Goal: Task Accomplishment & Management: Use online tool/utility

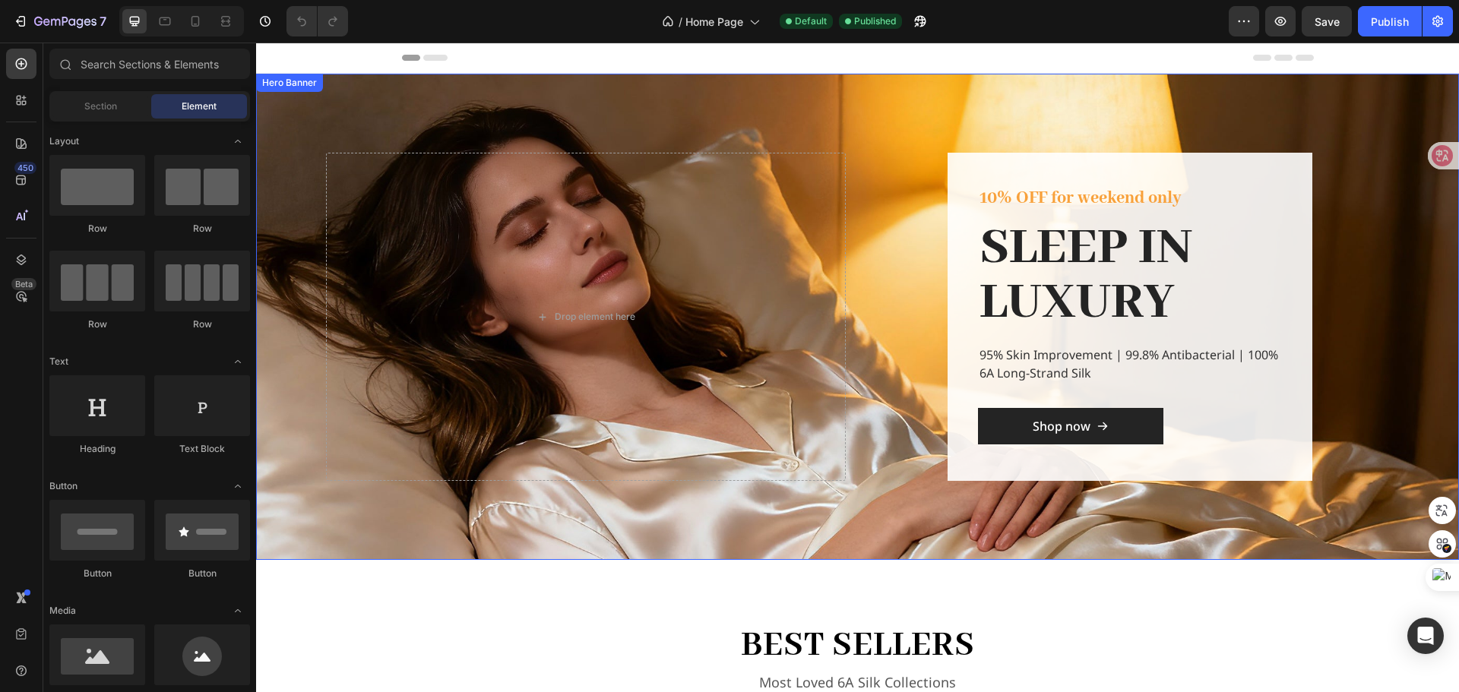
click at [975, 120] on div "Overlay" at bounding box center [857, 317] width 1203 height 486
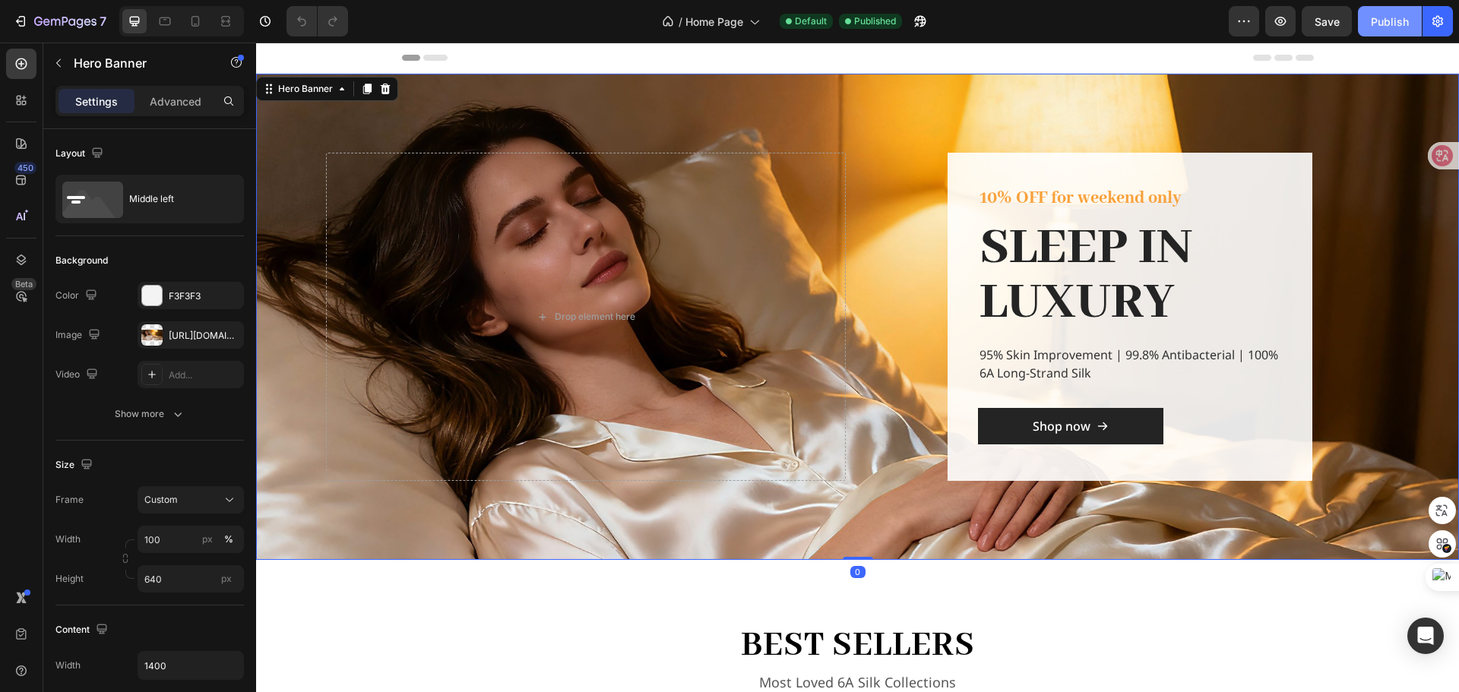
click at [1394, 19] on div "Publish" at bounding box center [1390, 22] width 38 height 16
click at [664, 132] on div "Overlay" at bounding box center [857, 317] width 1203 height 486
click at [157, 333] on div at bounding box center [151, 334] width 21 height 21
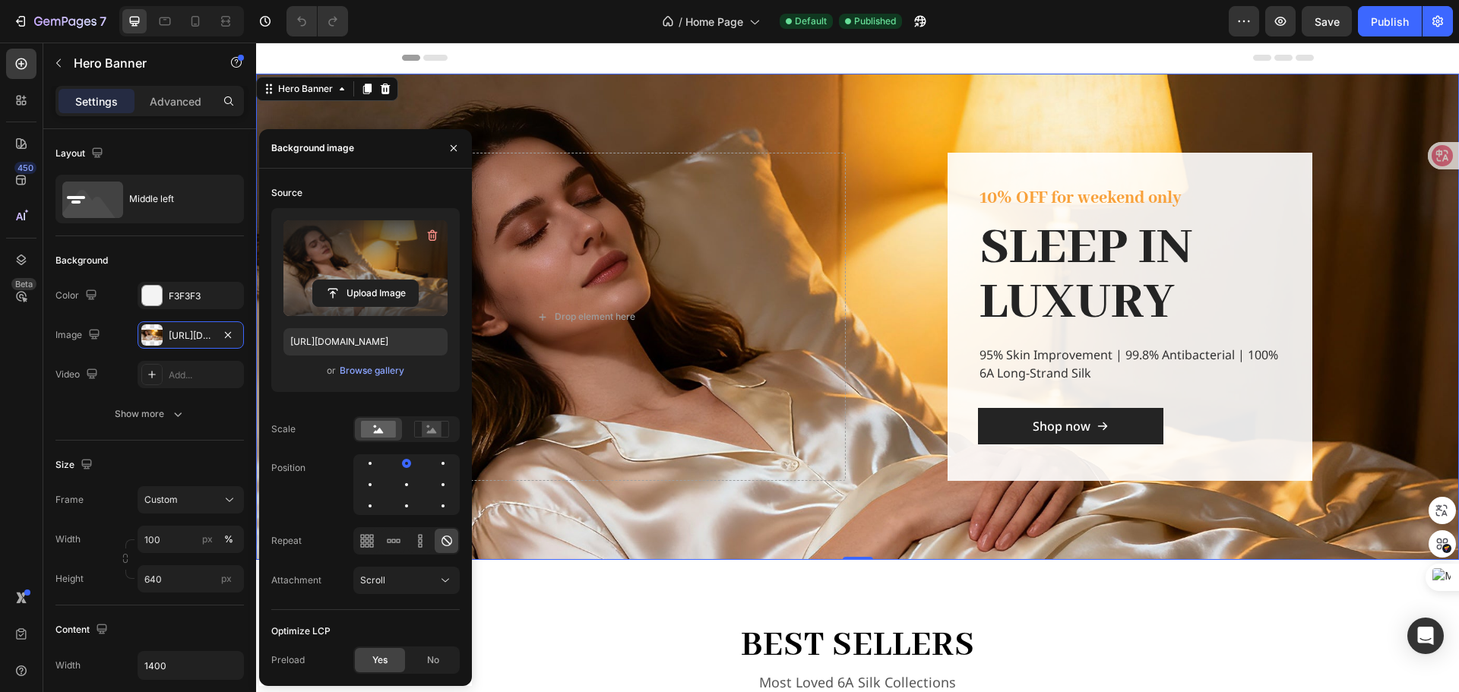
click at [321, 251] on label at bounding box center [365, 268] width 164 height 96
click at [321, 280] on input "file" at bounding box center [365, 293] width 105 height 26
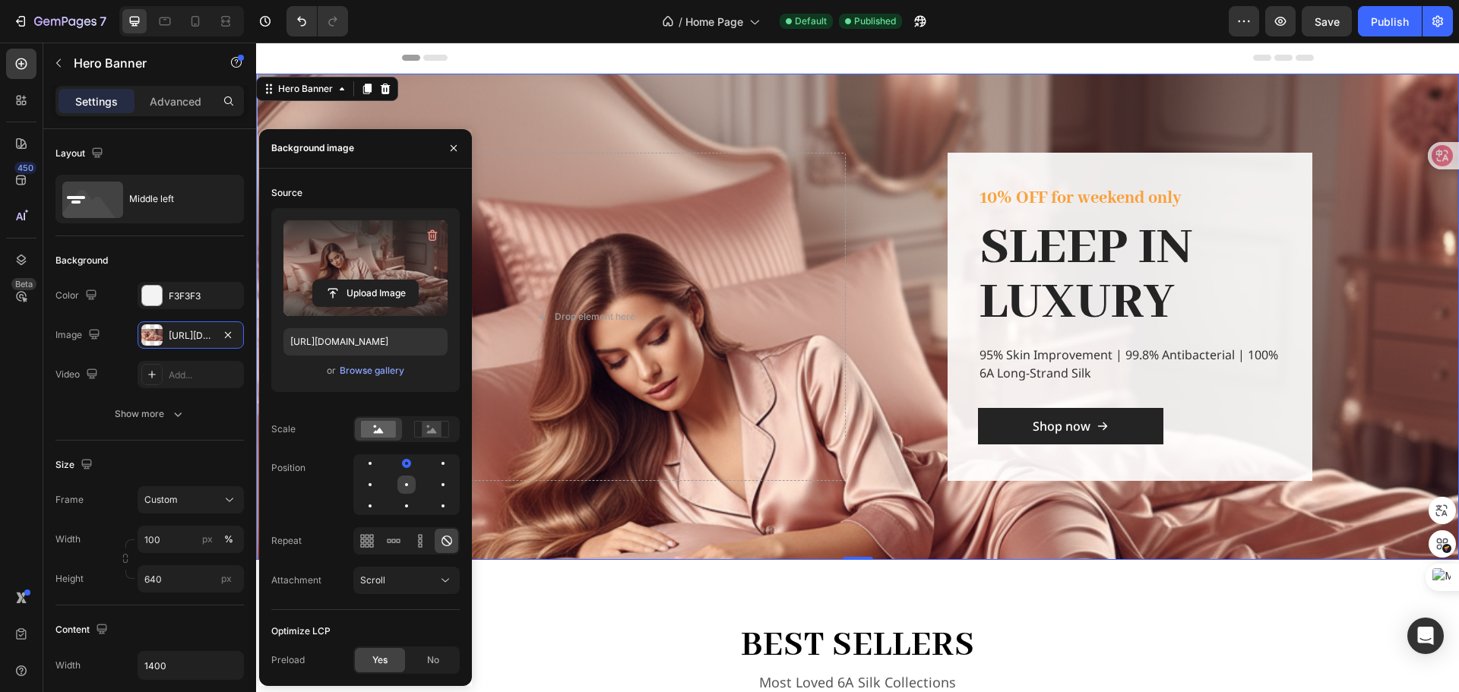
click at [409, 490] on div at bounding box center [406, 485] width 18 height 18
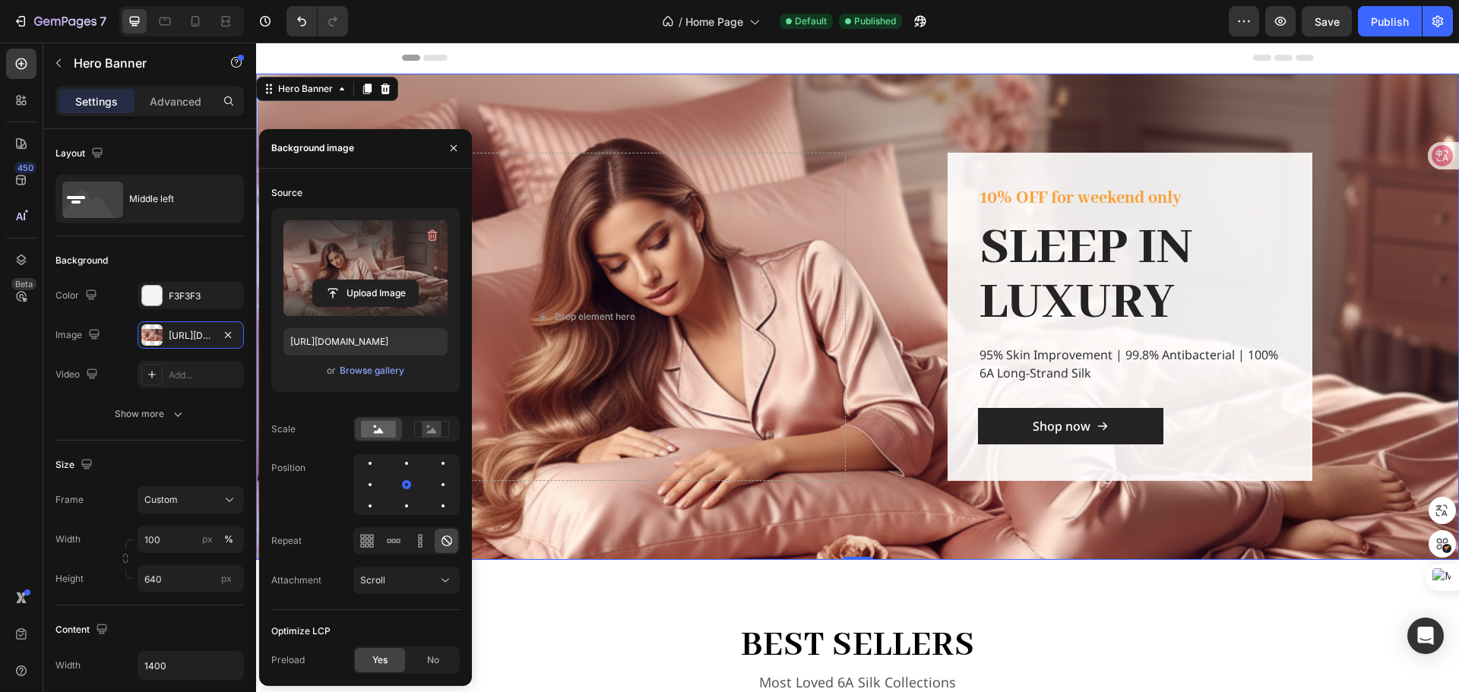
click at [367, 266] on label at bounding box center [365, 268] width 164 height 96
click at [367, 280] on input "file" at bounding box center [365, 293] width 105 height 26
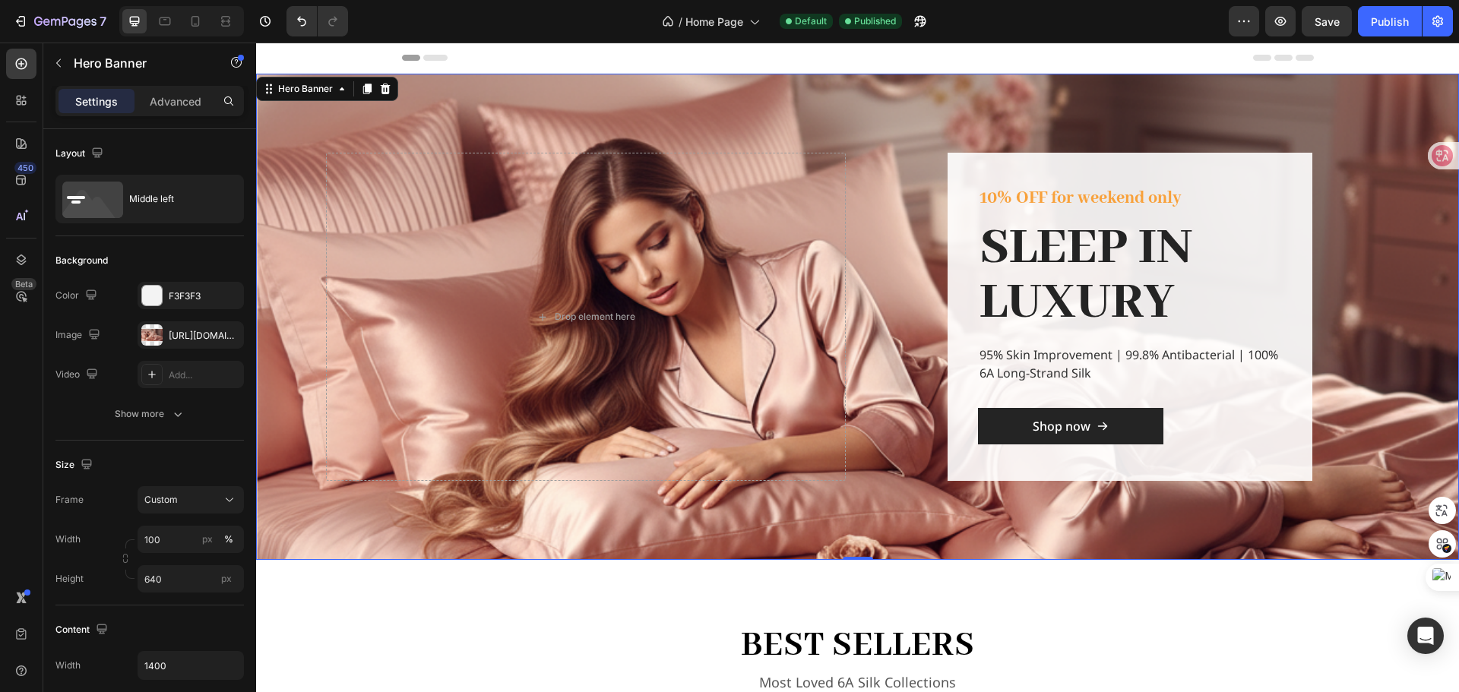
click at [1122, 84] on div "Overlay" at bounding box center [857, 317] width 1203 height 486
click at [1369, 16] on button "Publish" at bounding box center [1390, 21] width 64 height 30
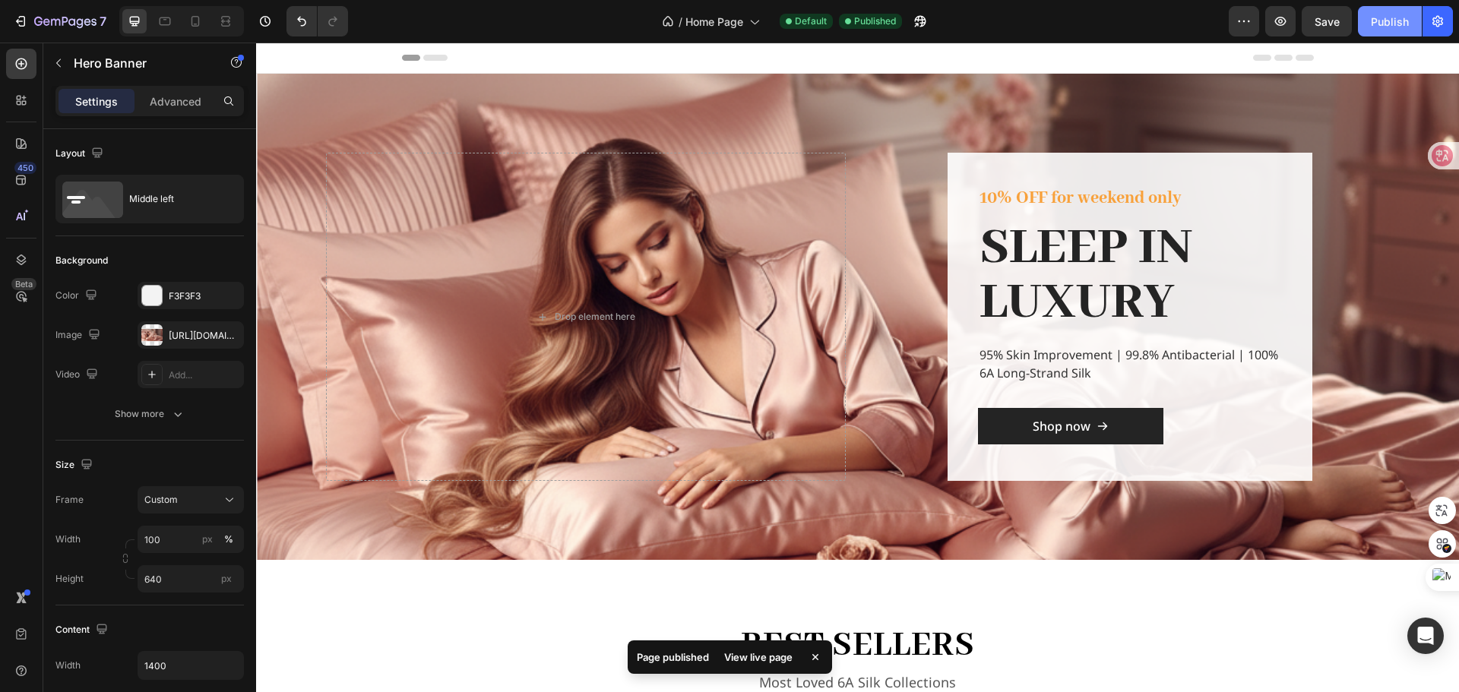
click at [1398, 21] on div "Publish" at bounding box center [1390, 22] width 38 height 16
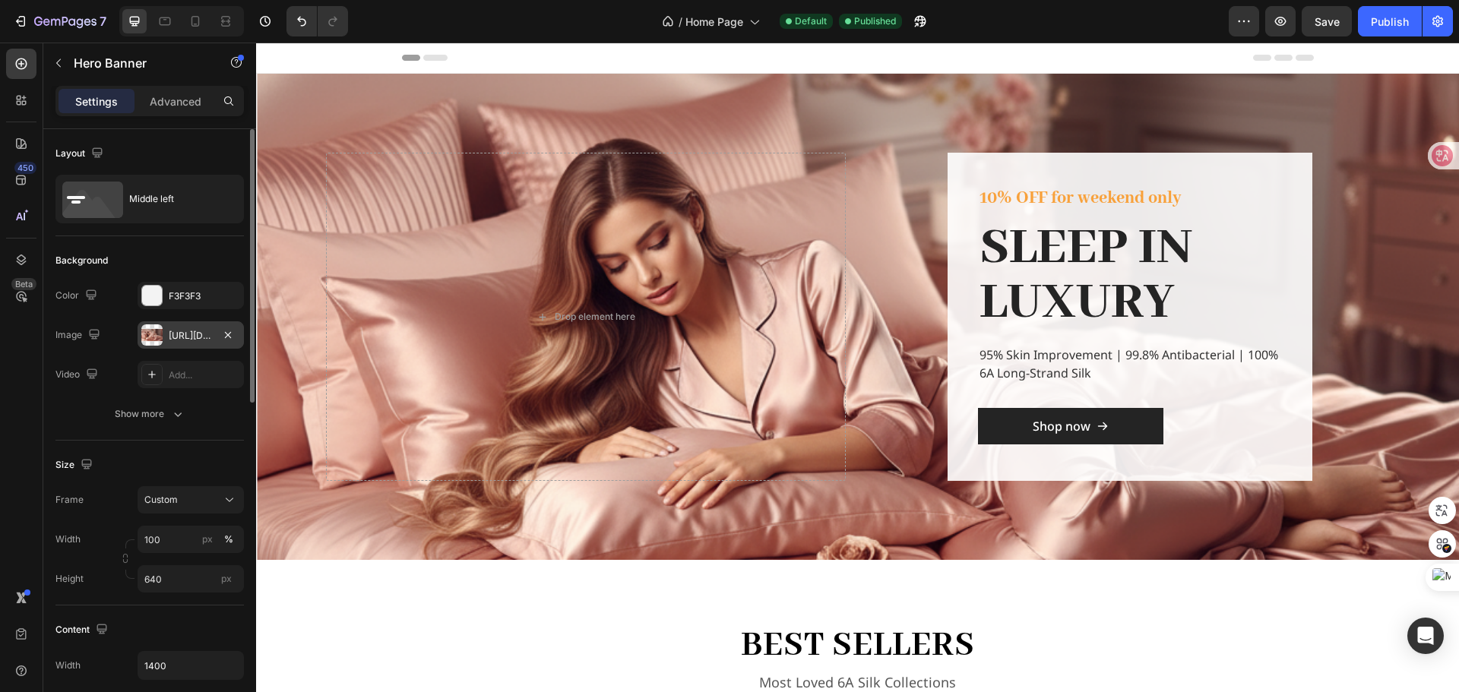
drag, startPoint x: 152, startPoint y: 337, endPoint x: 158, endPoint y: 331, distance: 8.6
click at [153, 335] on div at bounding box center [151, 334] width 21 height 21
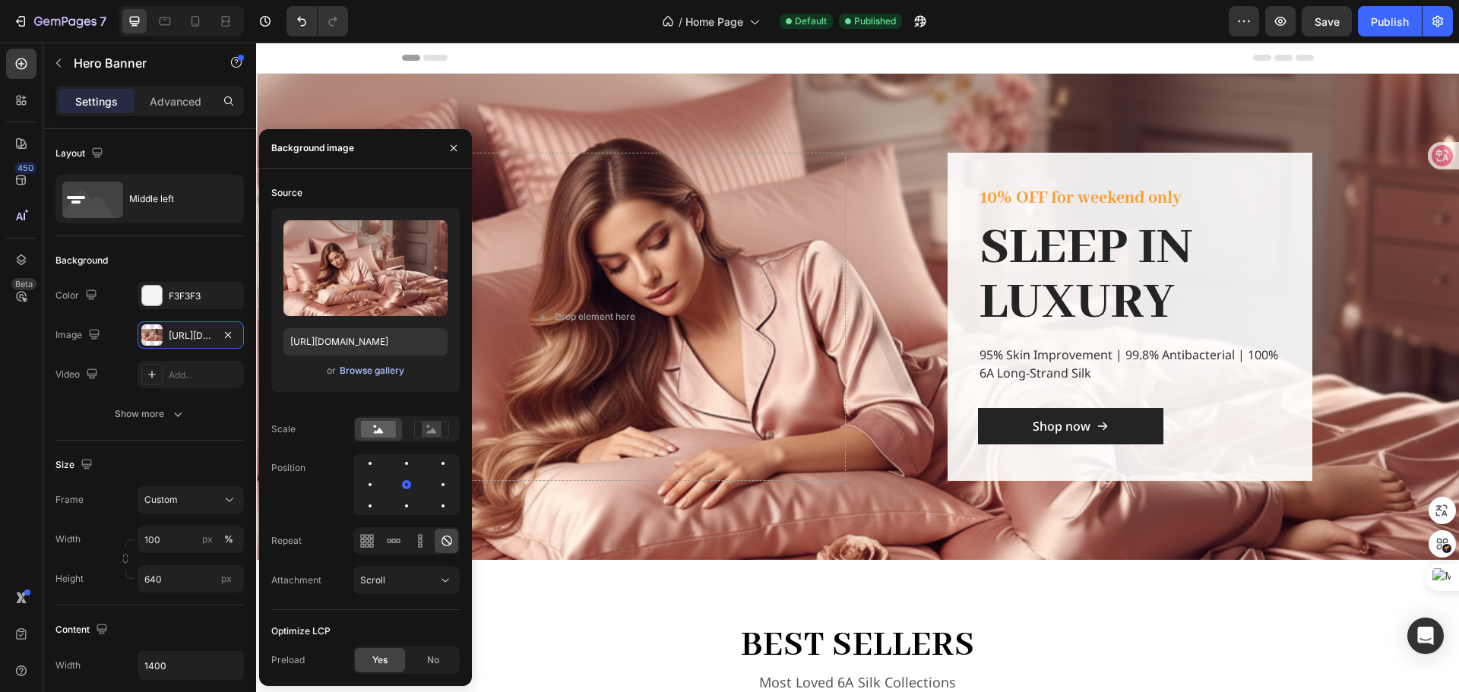
click at [359, 376] on div "Browse gallery" at bounding box center [372, 371] width 65 height 14
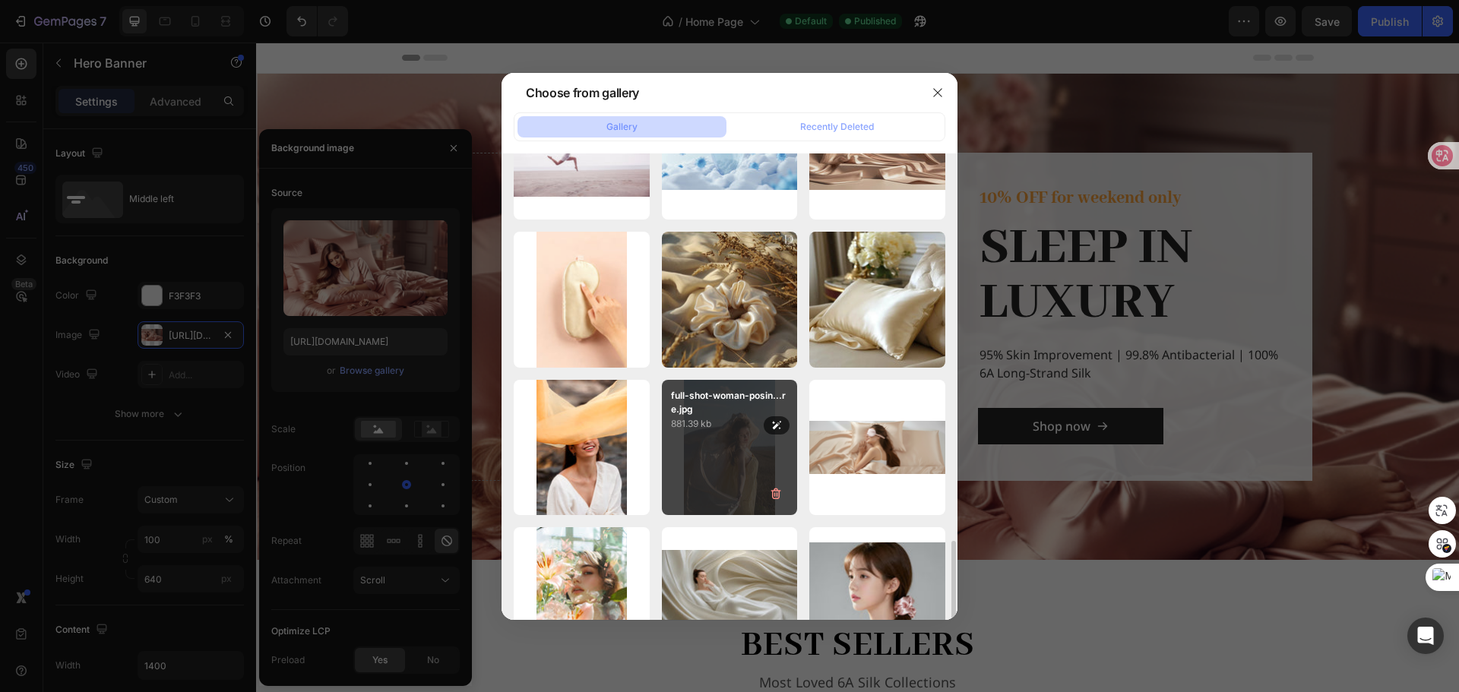
scroll to position [1193, 0]
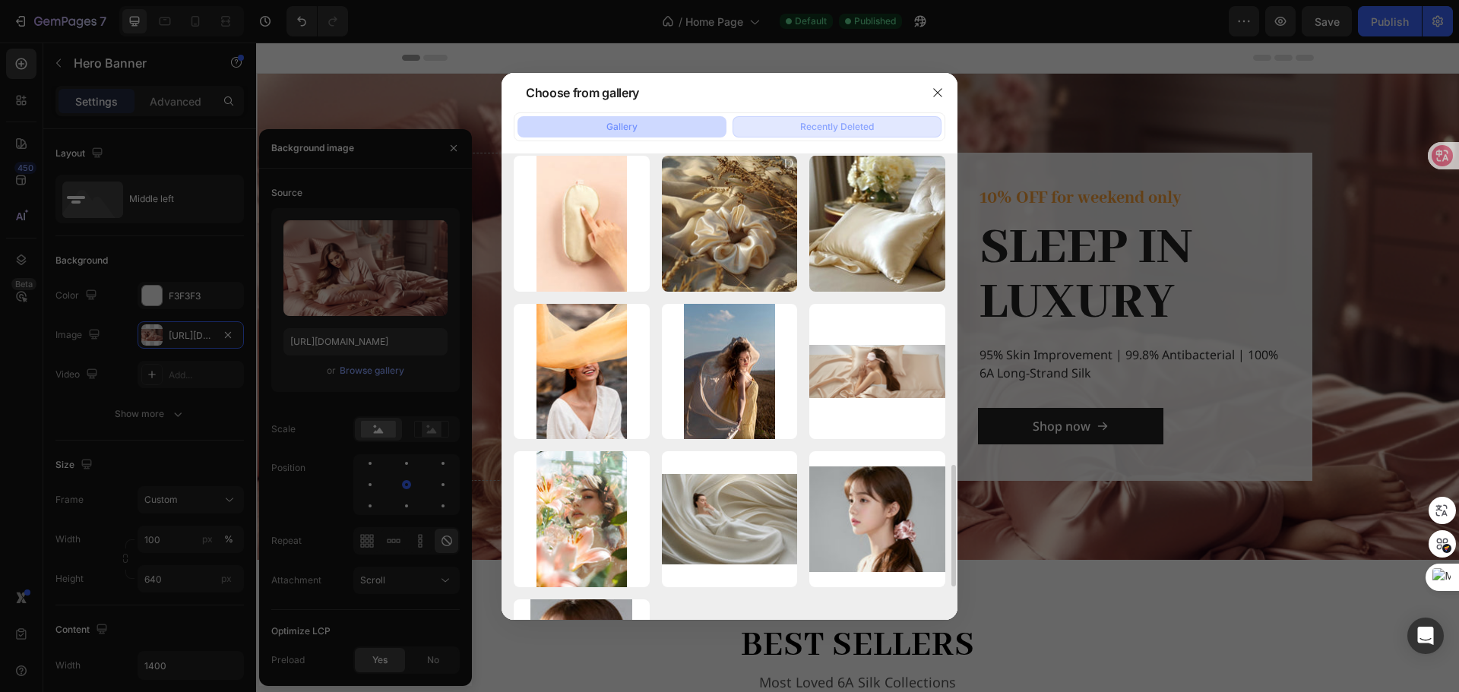
click at [834, 125] on div "Recently Deleted" at bounding box center [837, 127] width 74 height 14
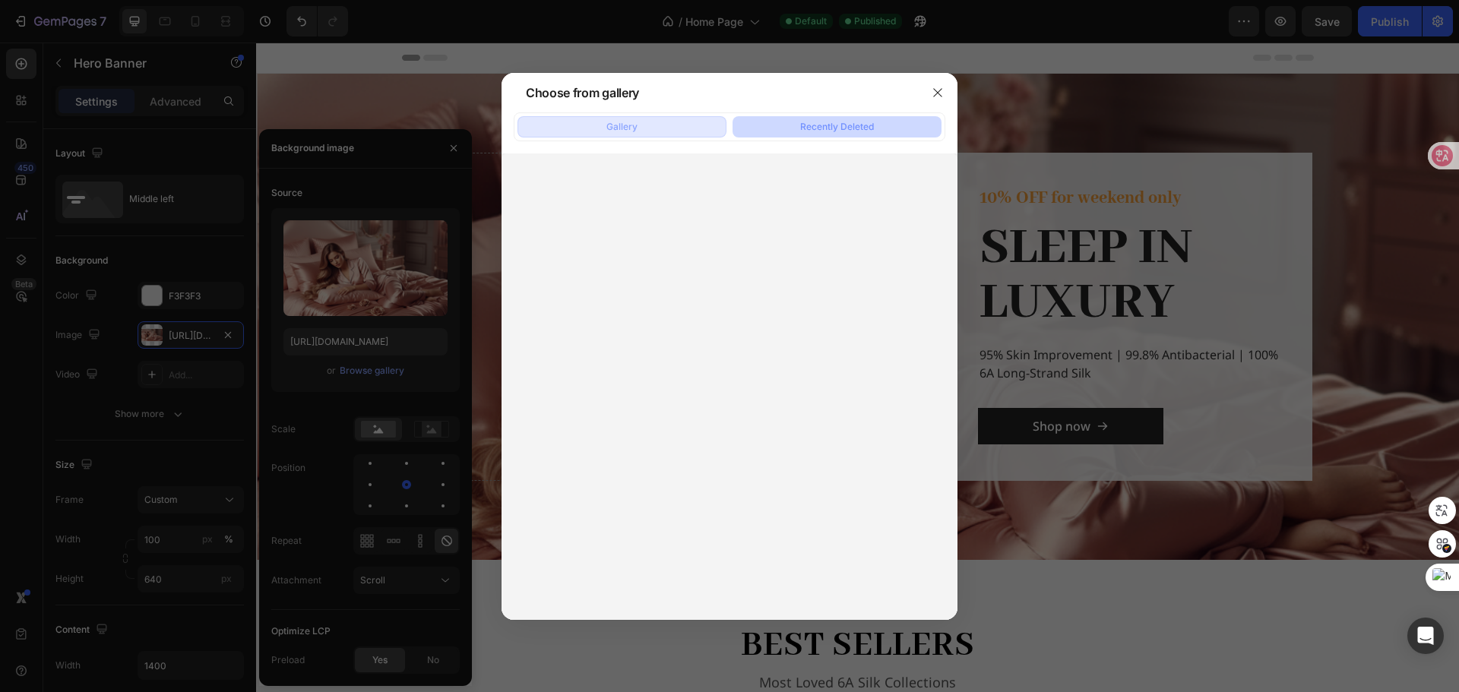
click at [628, 130] on div "Gallery" at bounding box center [621, 127] width 31 height 14
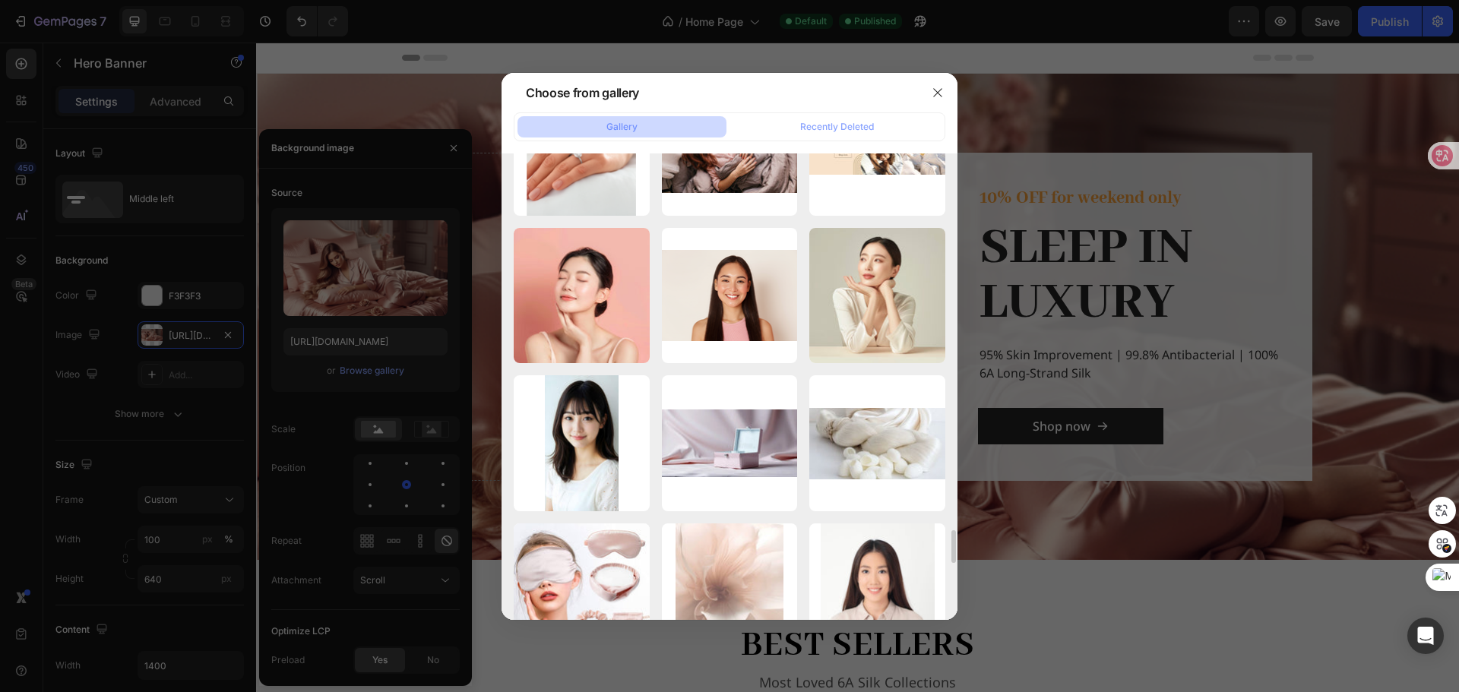
scroll to position [5111, 0]
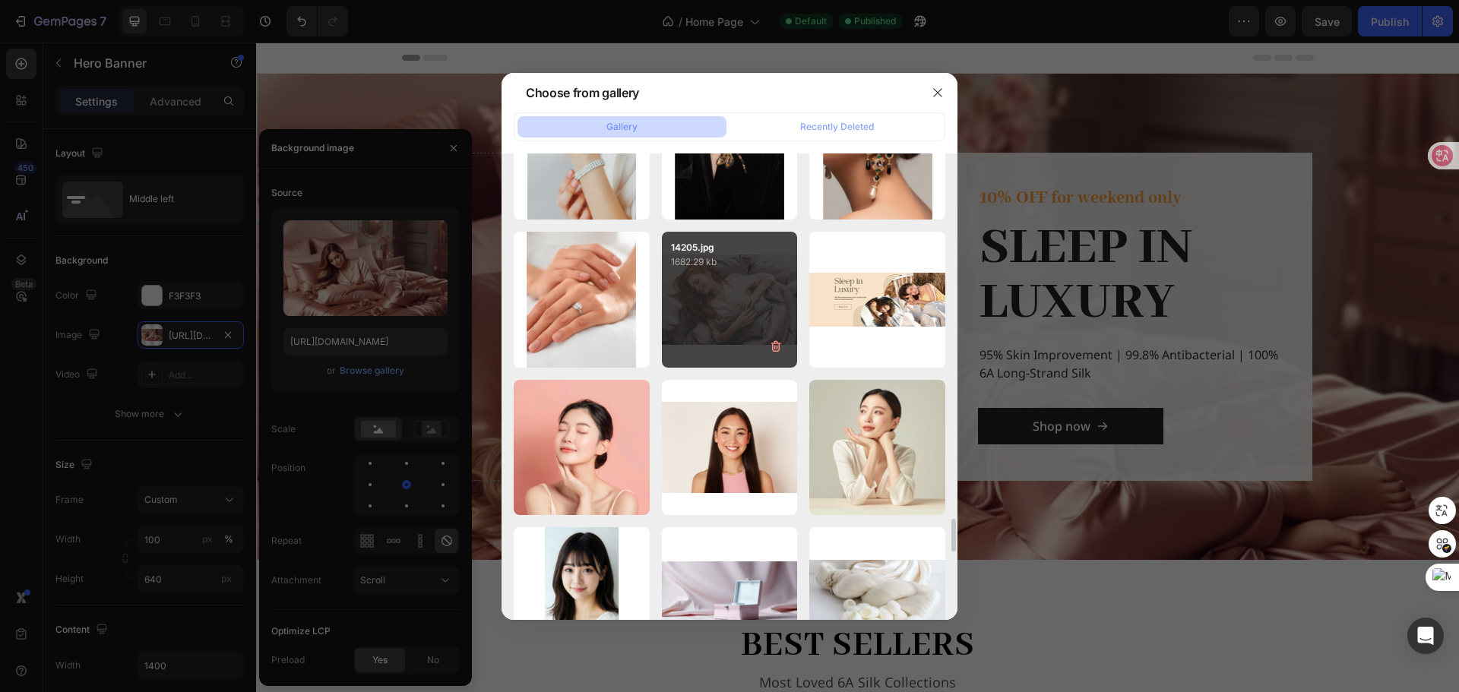
click at [735, 300] on div "14205.jpg 1682.29 kb" at bounding box center [730, 300] width 136 height 136
type input "[URL][DOMAIN_NAME]"
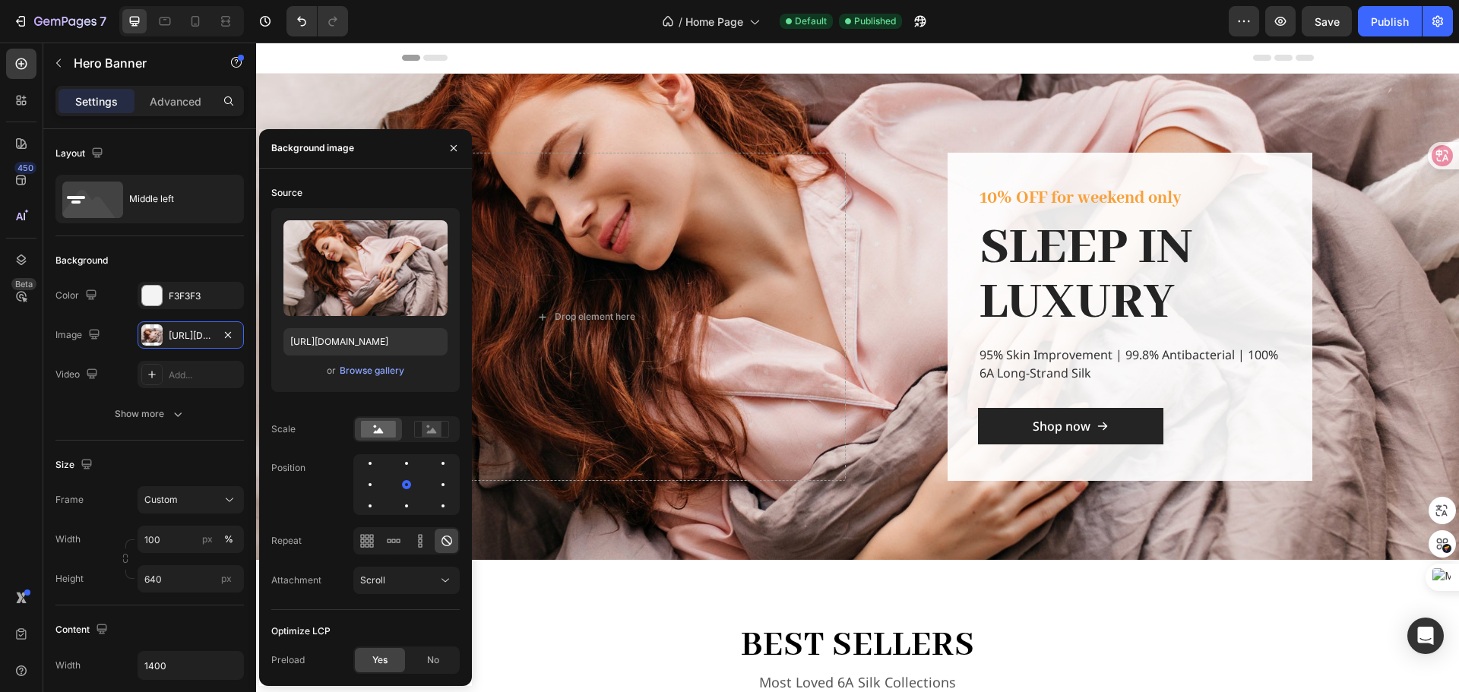
click at [1080, 115] on div "Overlay" at bounding box center [857, 317] width 1203 height 486
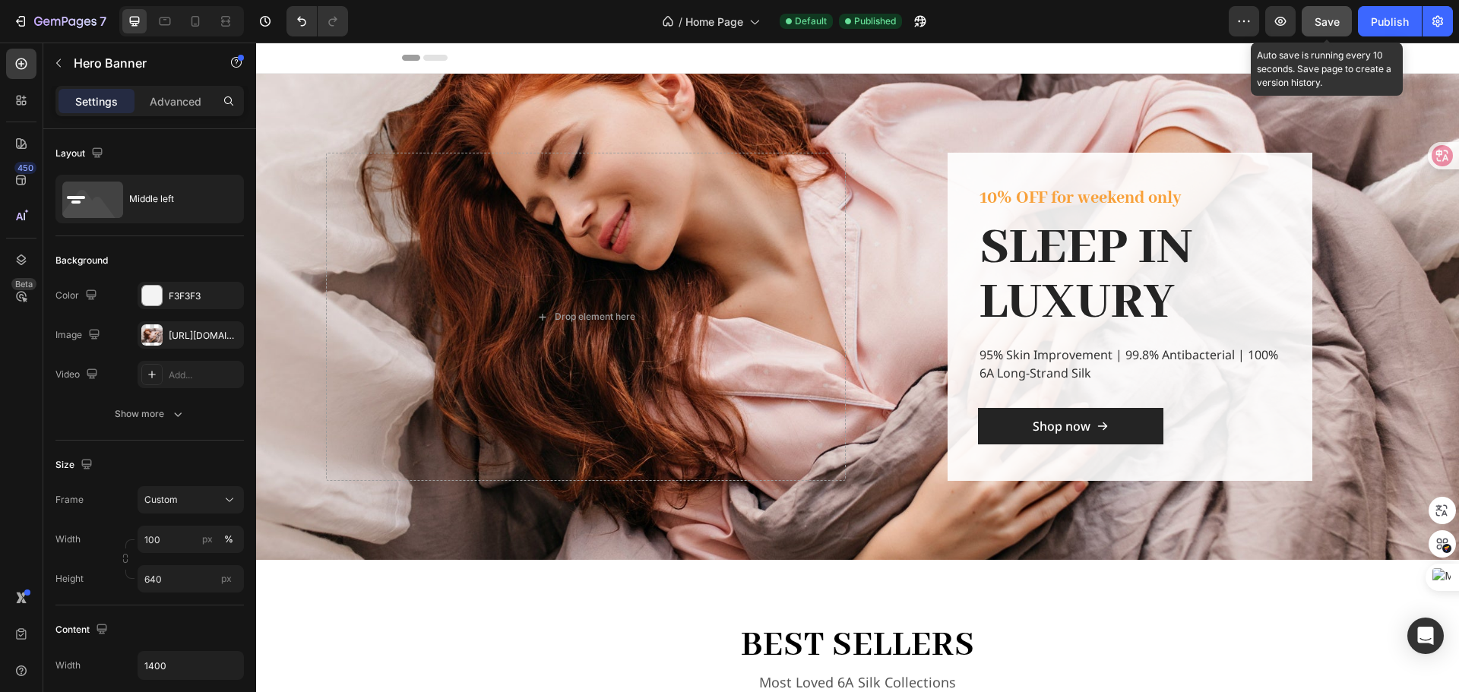
click at [1331, 28] on div "Save" at bounding box center [1327, 22] width 25 height 16
click at [1321, 21] on span "Save" at bounding box center [1327, 21] width 25 height 13
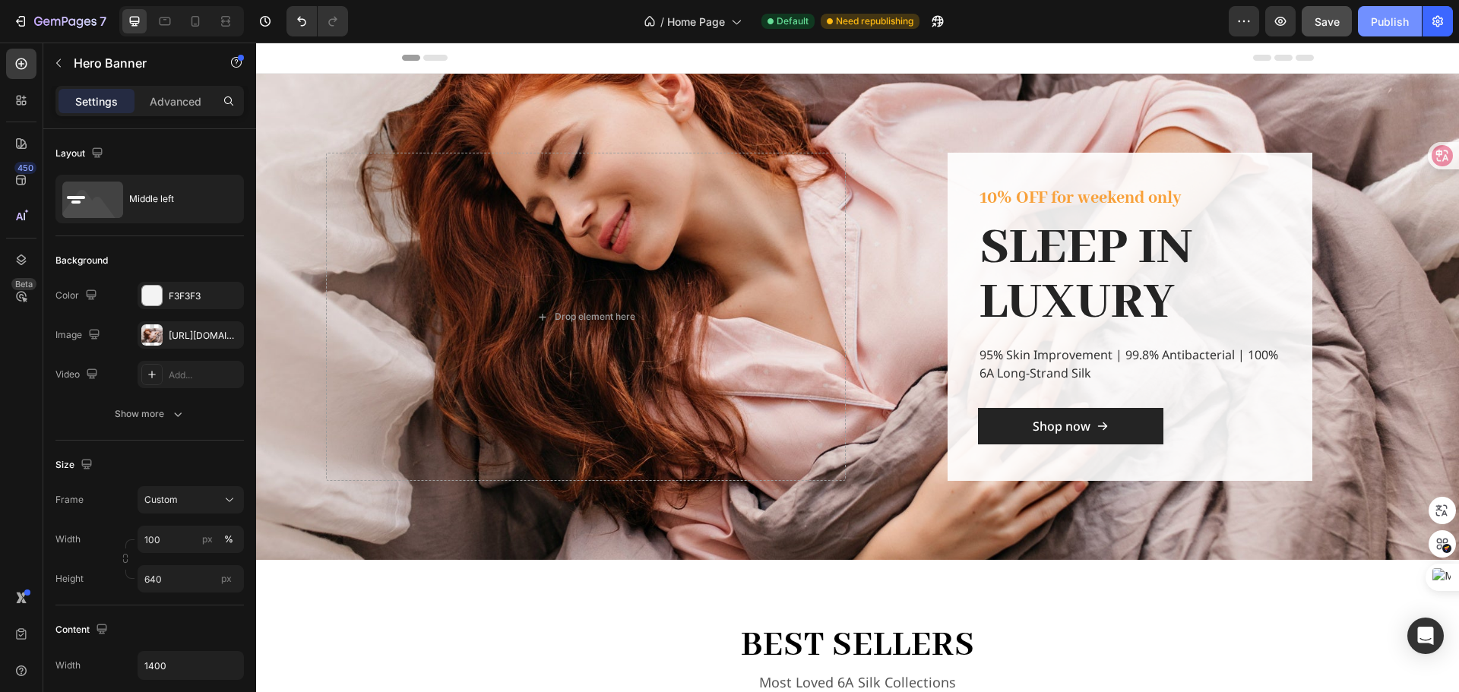
click at [1378, 18] on div "Publish" at bounding box center [1390, 22] width 38 height 16
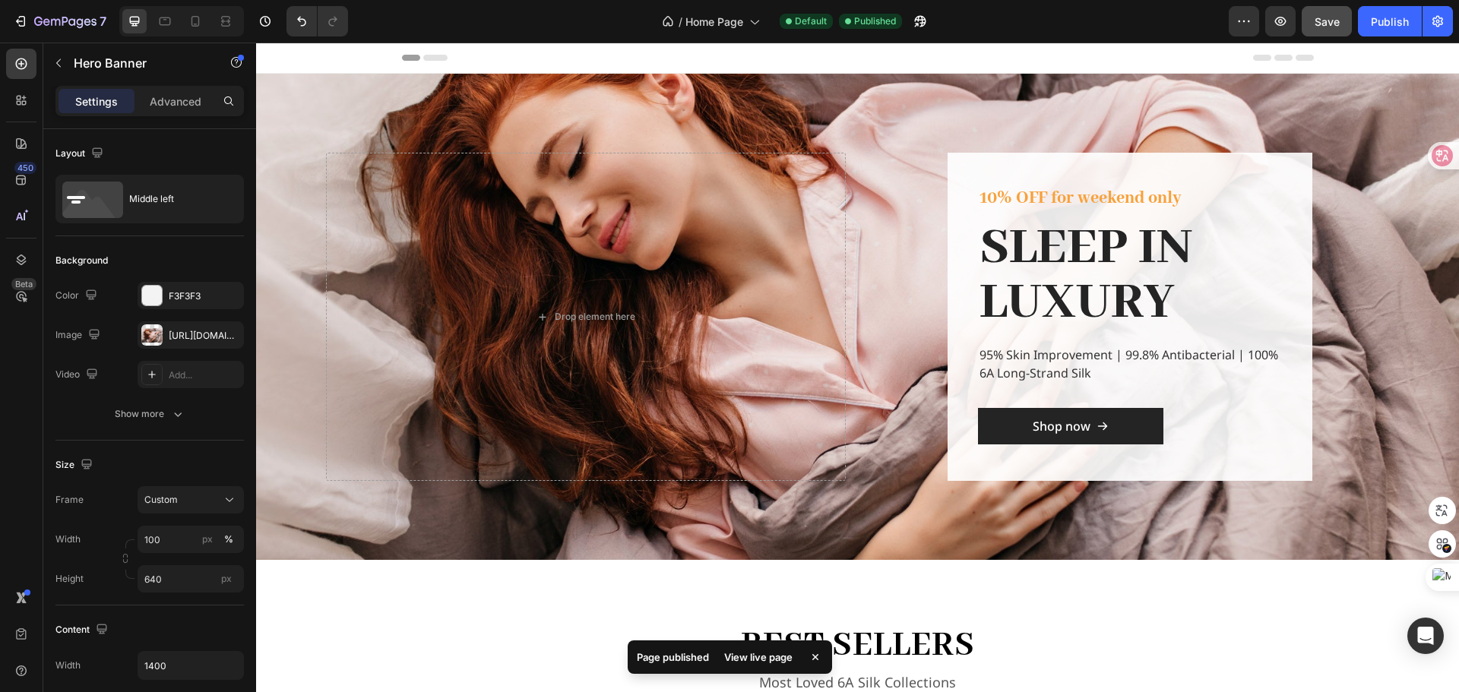
click at [918, 106] on div "Overlay" at bounding box center [857, 317] width 1203 height 486
click at [925, 114] on div "Overlay" at bounding box center [857, 317] width 1203 height 486
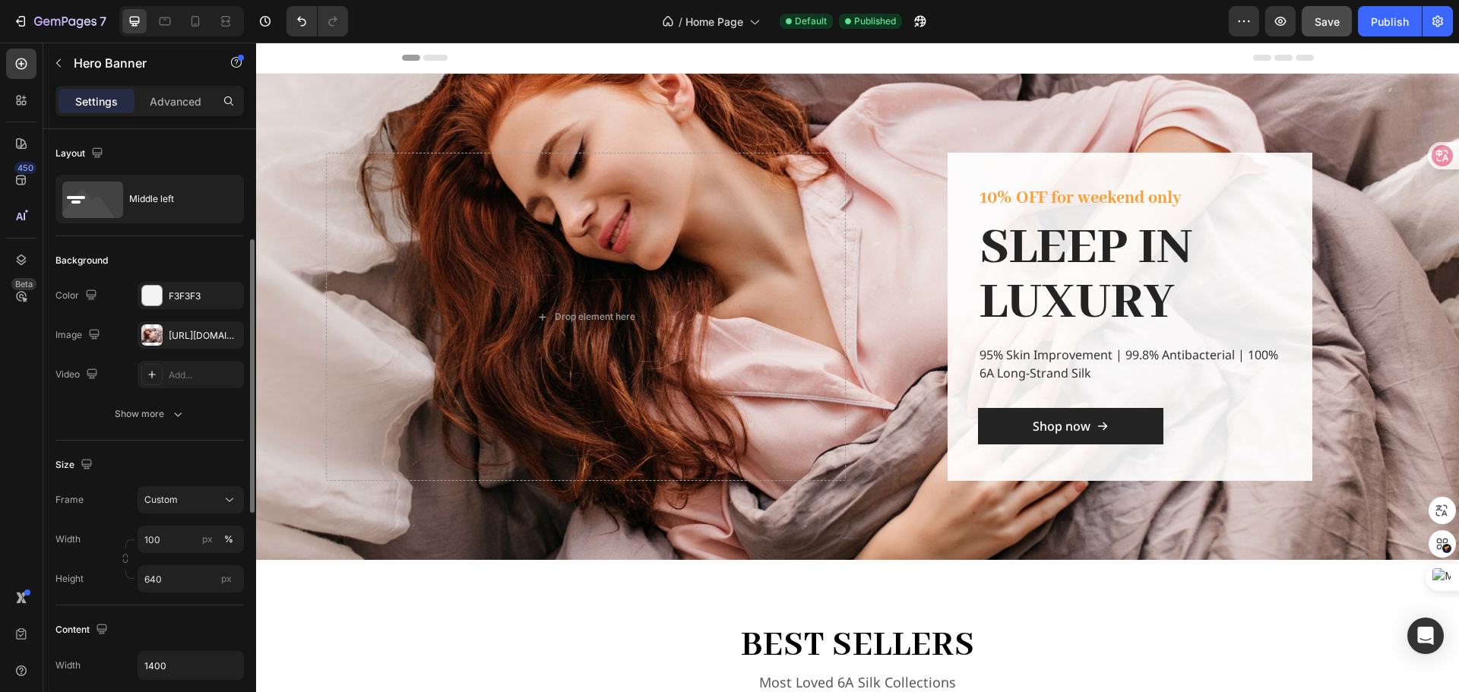
scroll to position [76, 0]
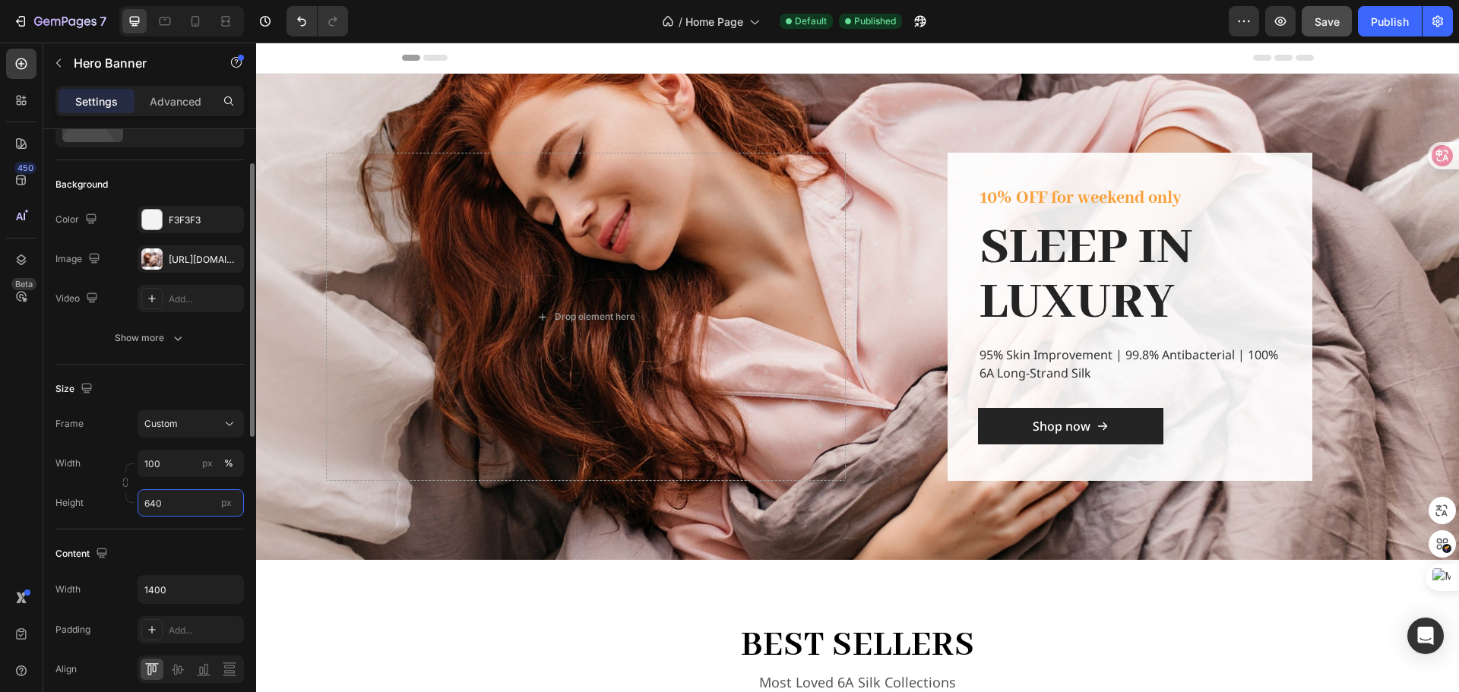
click at [195, 506] on input "640" at bounding box center [191, 502] width 106 height 27
click at [184, 539] on span "Fit content" at bounding box center [167, 540] width 46 height 14
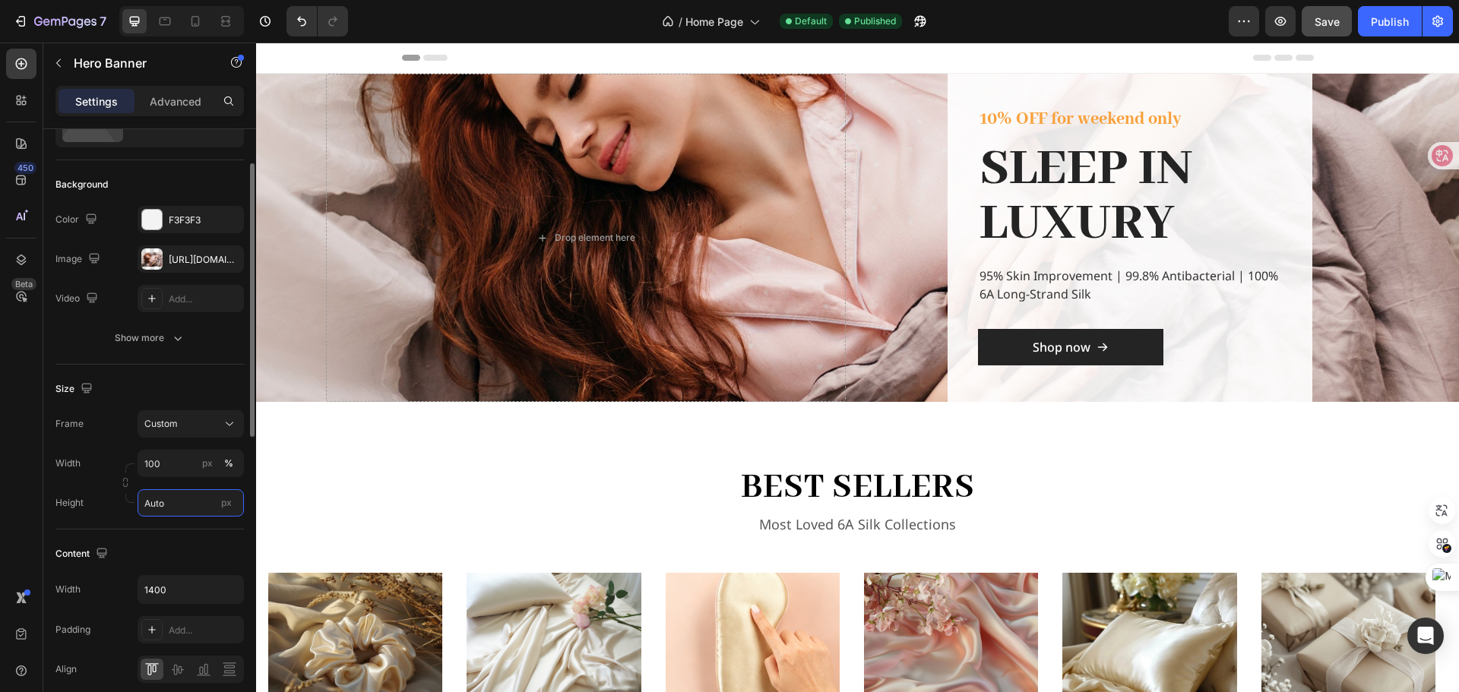
click at [193, 509] on input "Auto" at bounding box center [191, 502] width 106 height 27
click at [176, 560] on span "Fit screen" at bounding box center [165, 567] width 43 height 14
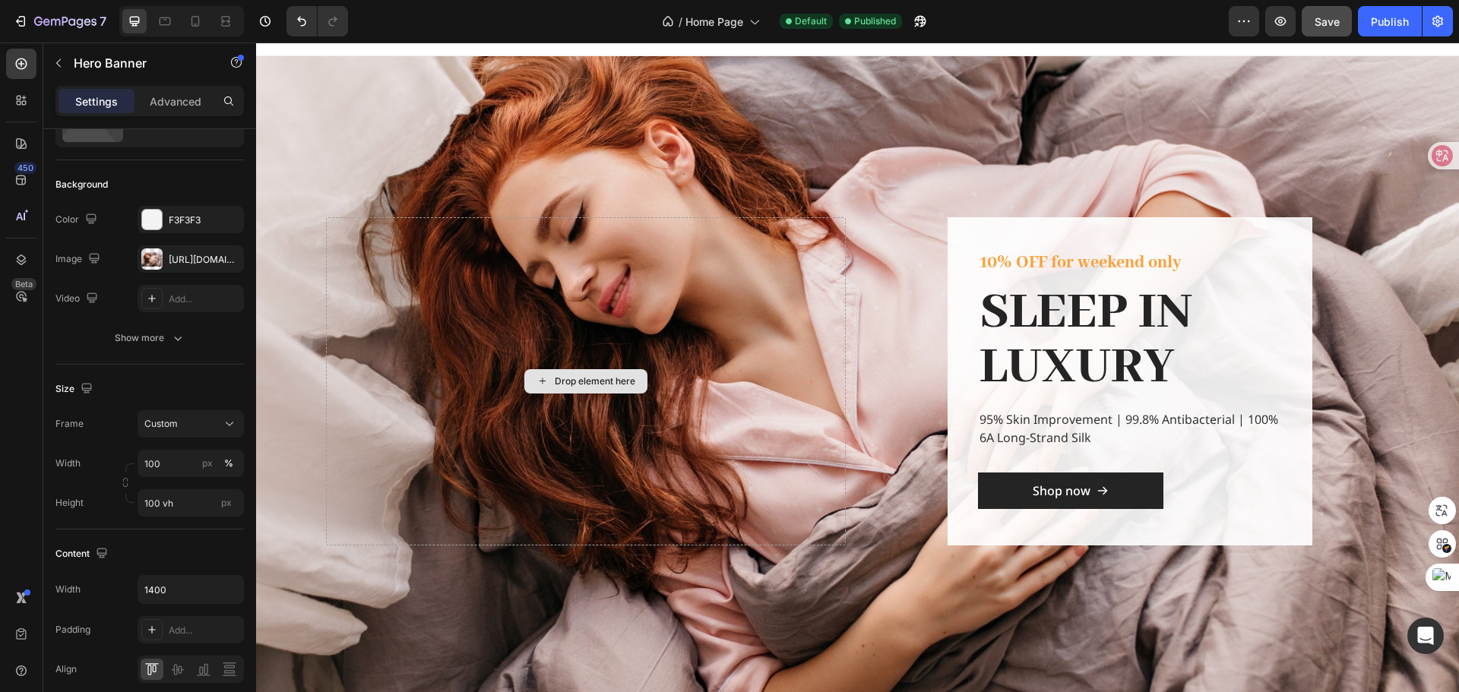
scroll to position [0, 0]
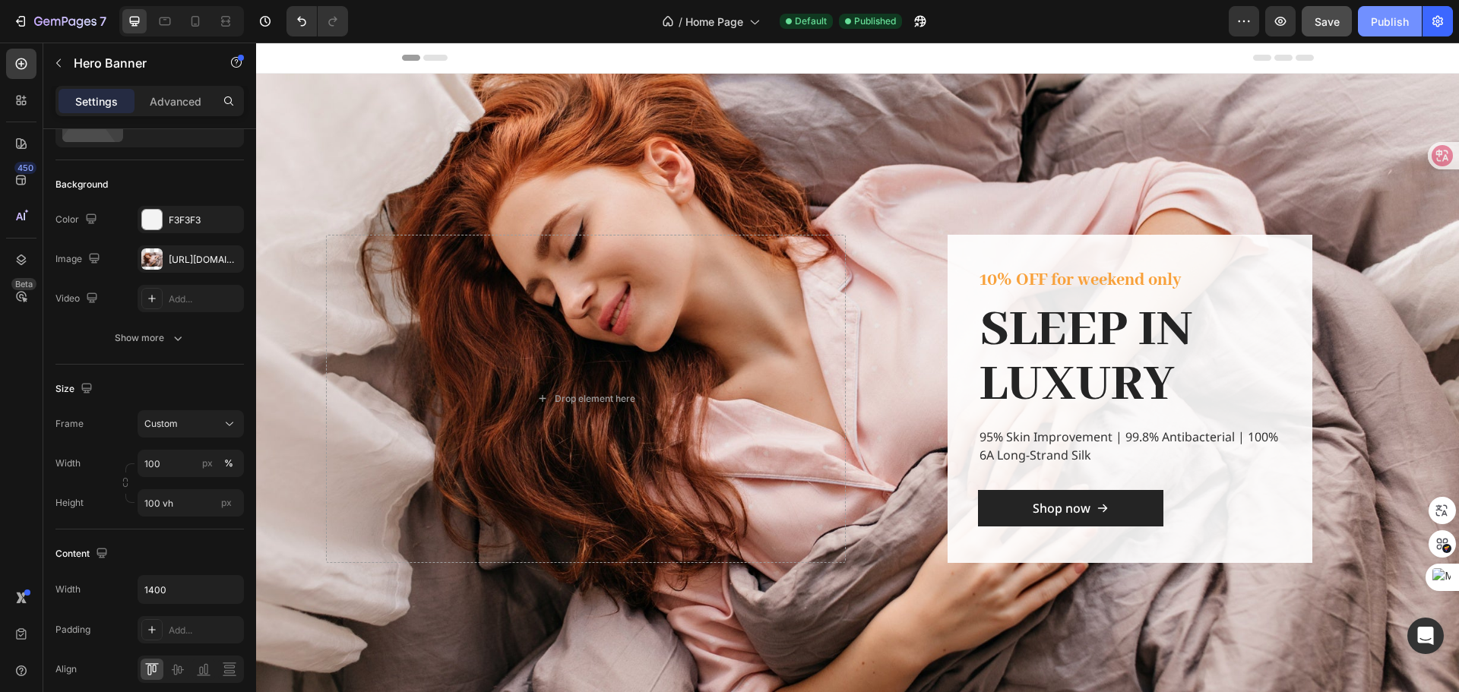
click at [1401, 27] on div "Publish" at bounding box center [1390, 22] width 38 height 16
click at [403, 169] on div "Overlay" at bounding box center [857, 399] width 1203 height 650
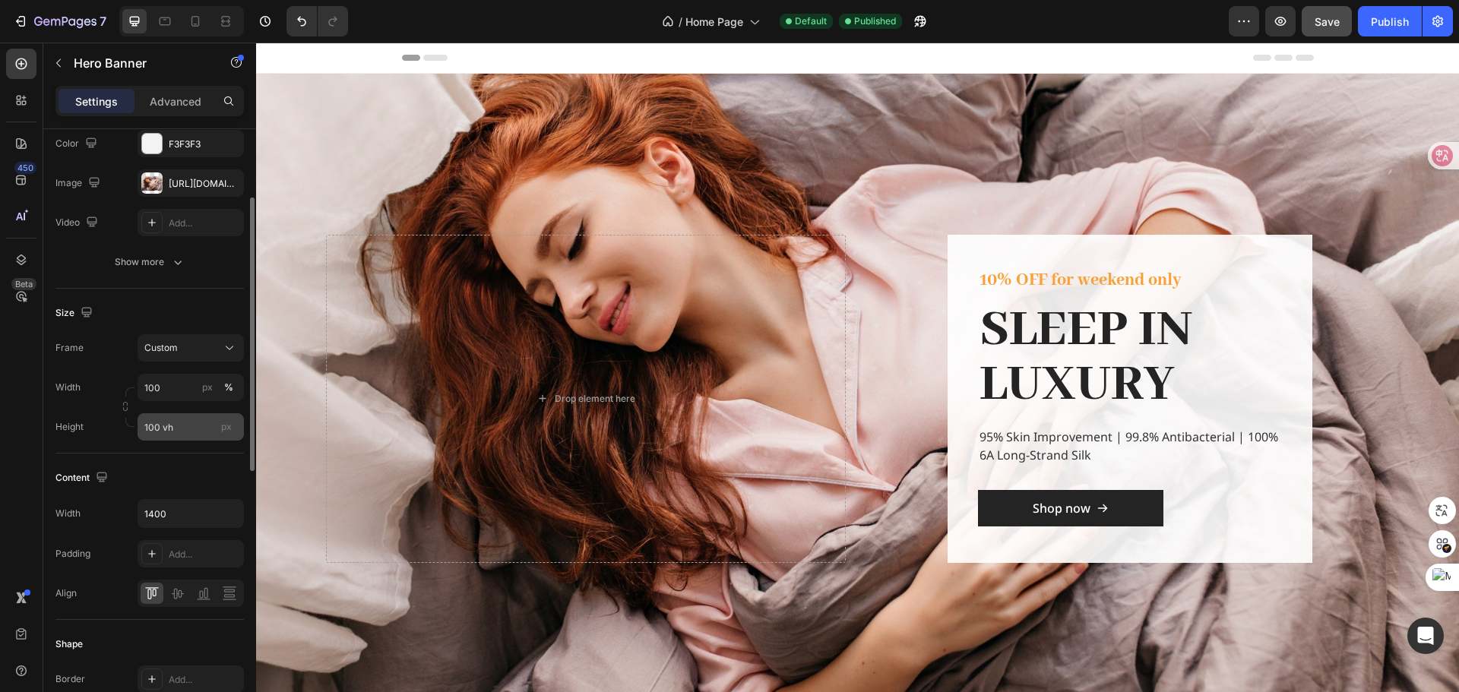
click at [216, 434] on div "px" at bounding box center [226, 427] width 23 height 20
click at [216, 434] on input "100 vh" at bounding box center [191, 426] width 106 height 27
click at [183, 428] on input "100 vh" at bounding box center [191, 426] width 106 height 27
click at [187, 460] on span "Fit content" at bounding box center [167, 464] width 46 height 14
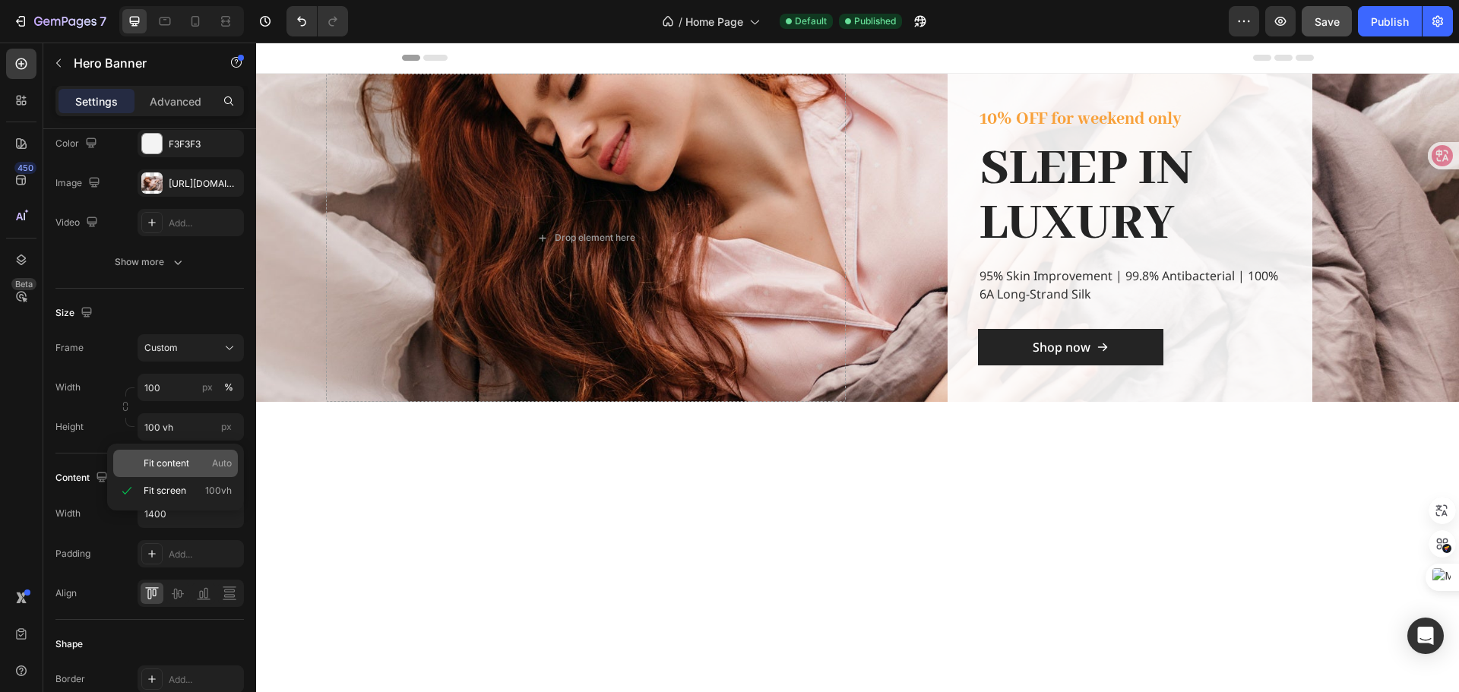
type input "Auto"
click at [195, 425] on input "Auto" at bounding box center [191, 426] width 106 height 27
click at [188, 426] on input "Auto" at bounding box center [191, 426] width 106 height 27
click at [233, 429] on div "px" at bounding box center [226, 427] width 23 height 20
click at [233, 429] on input "Auto" at bounding box center [191, 426] width 106 height 27
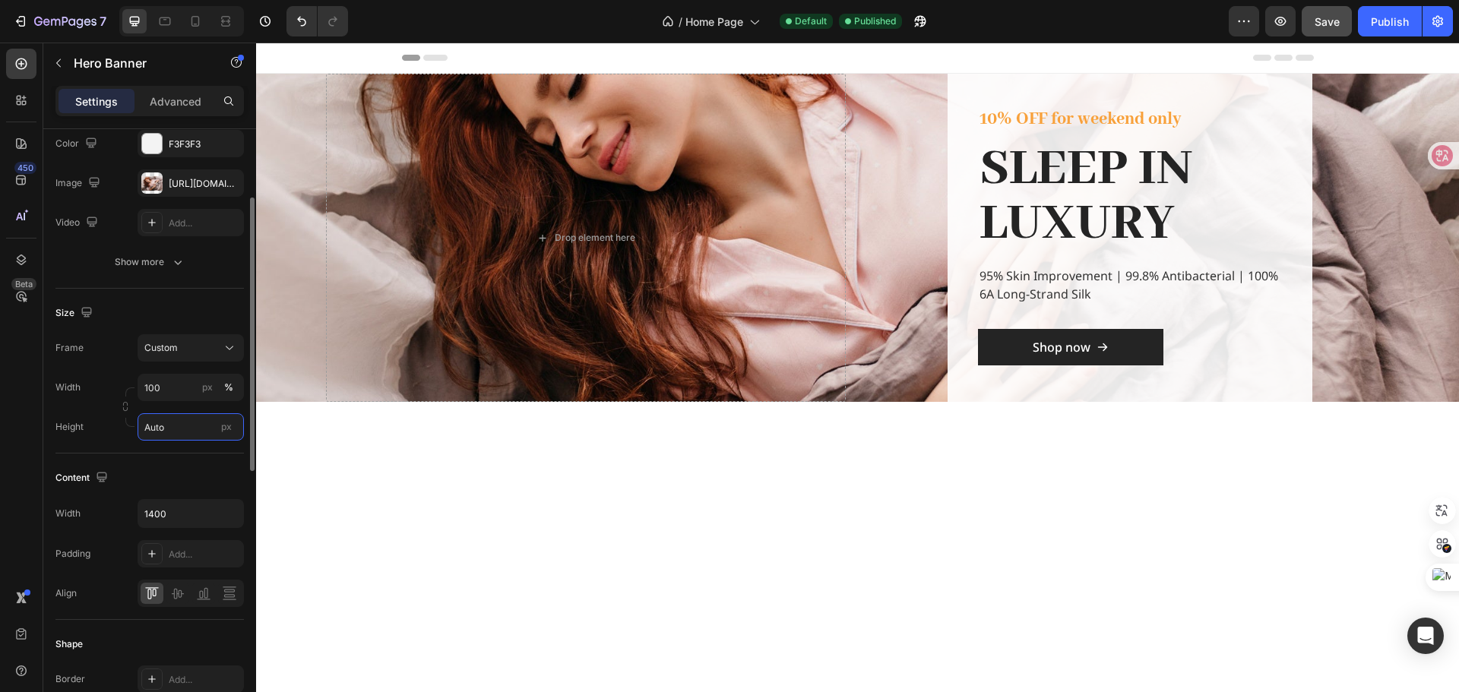
click at [195, 426] on input "Auto" at bounding box center [191, 426] width 106 height 27
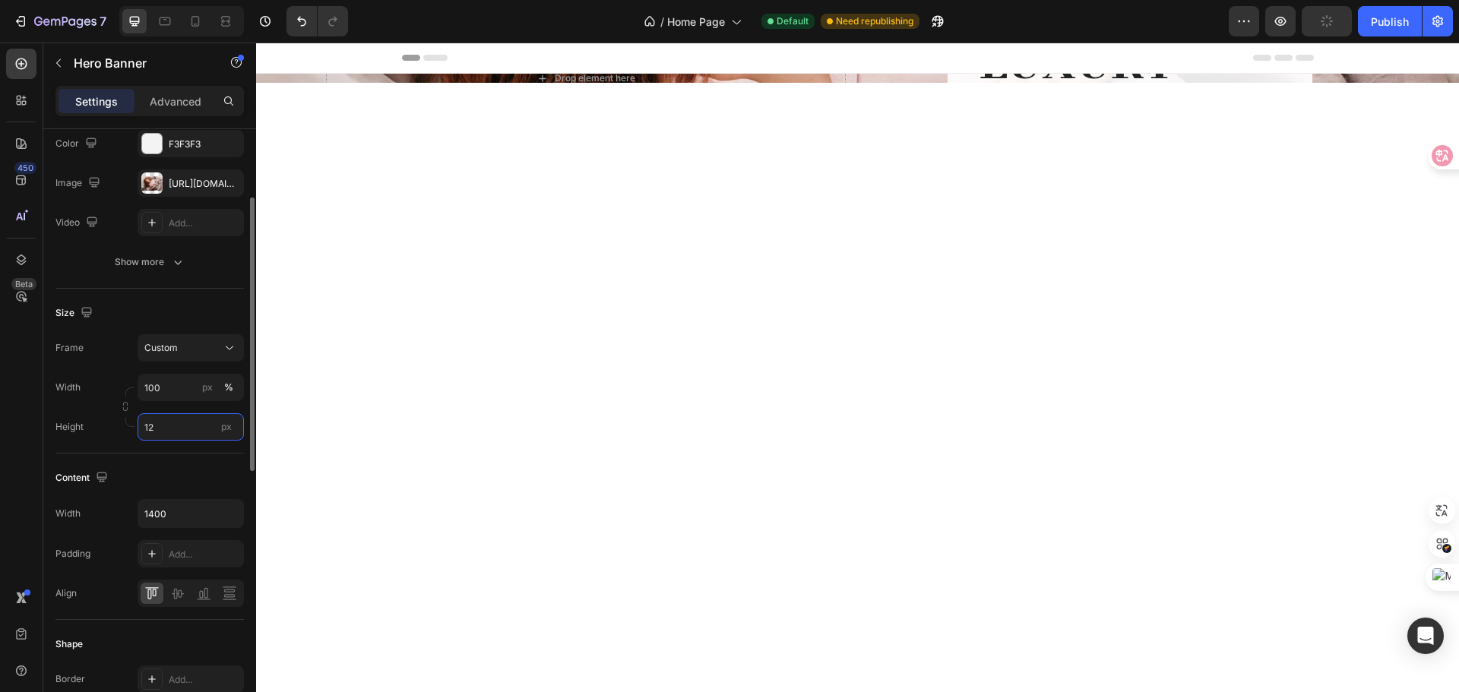
type input "1"
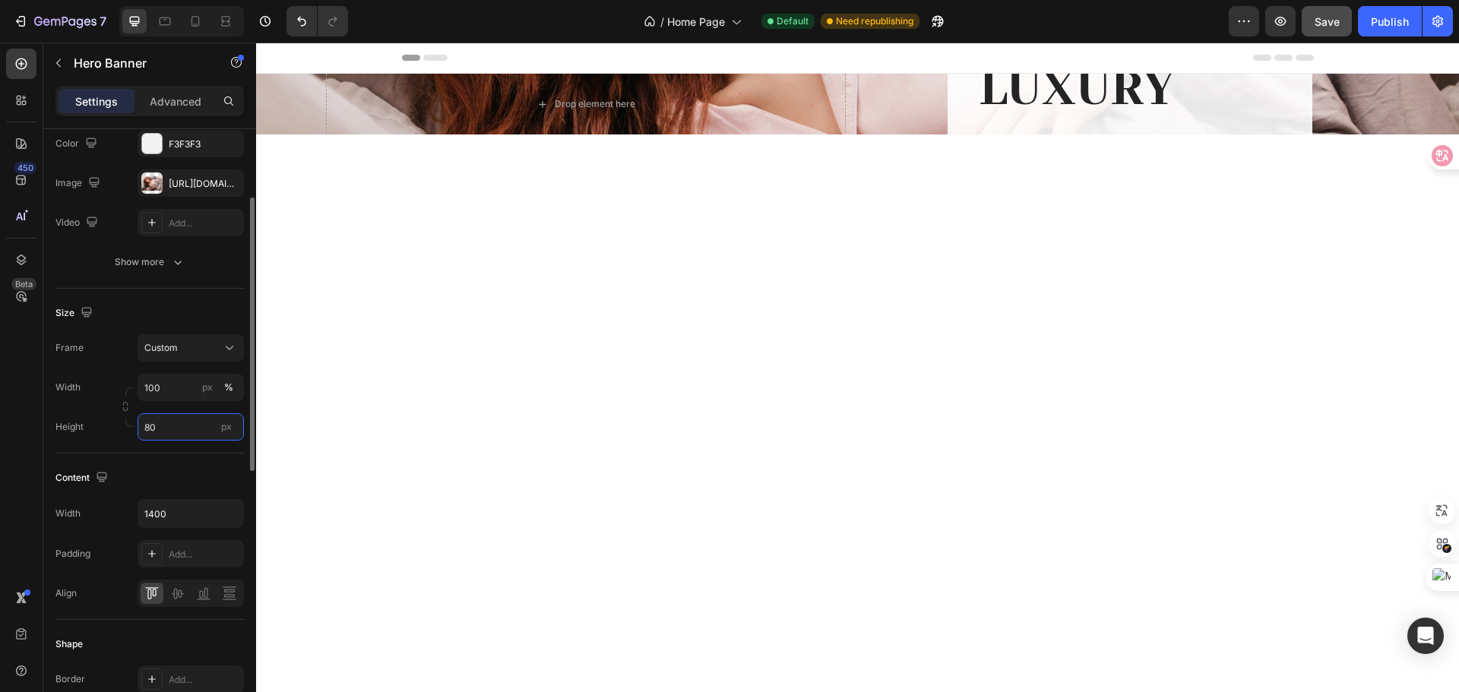
type input "8"
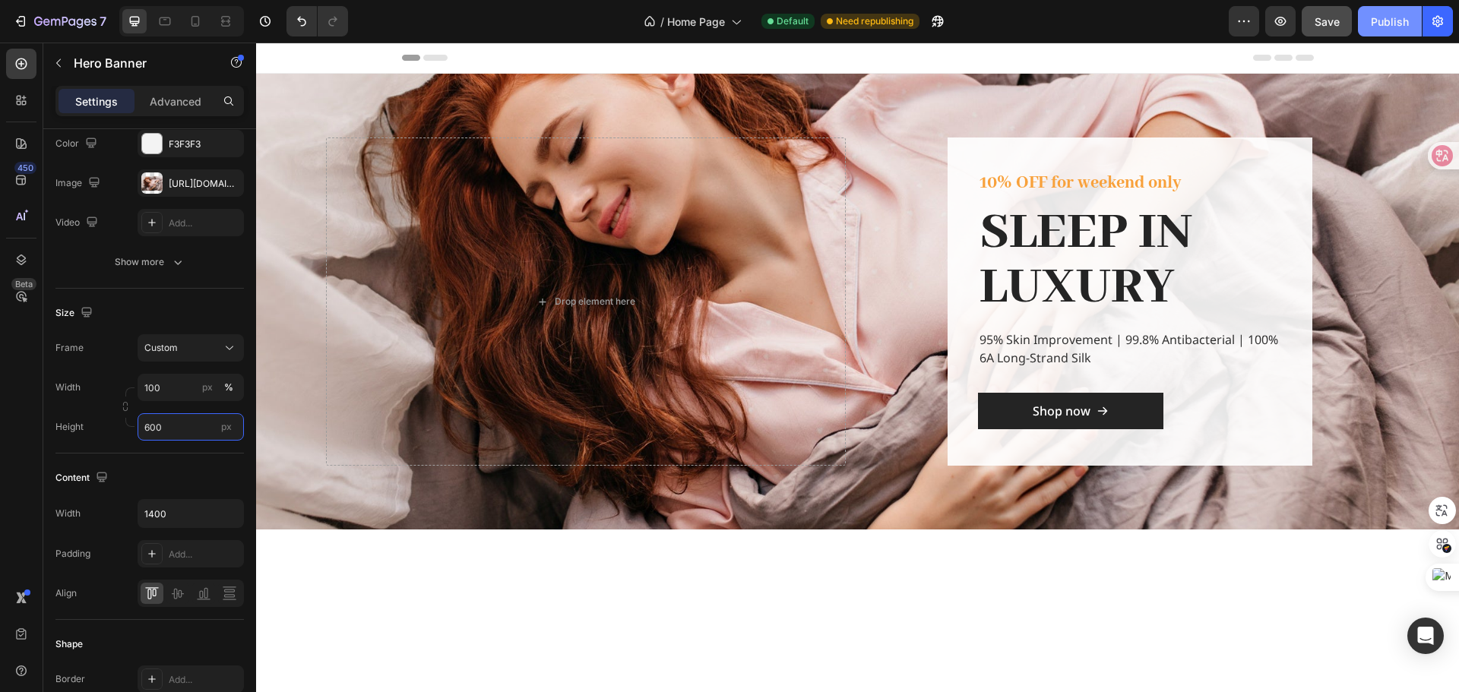
type input "600"
click at [1403, 30] on button "Publish" at bounding box center [1390, 21] width 64 height 30
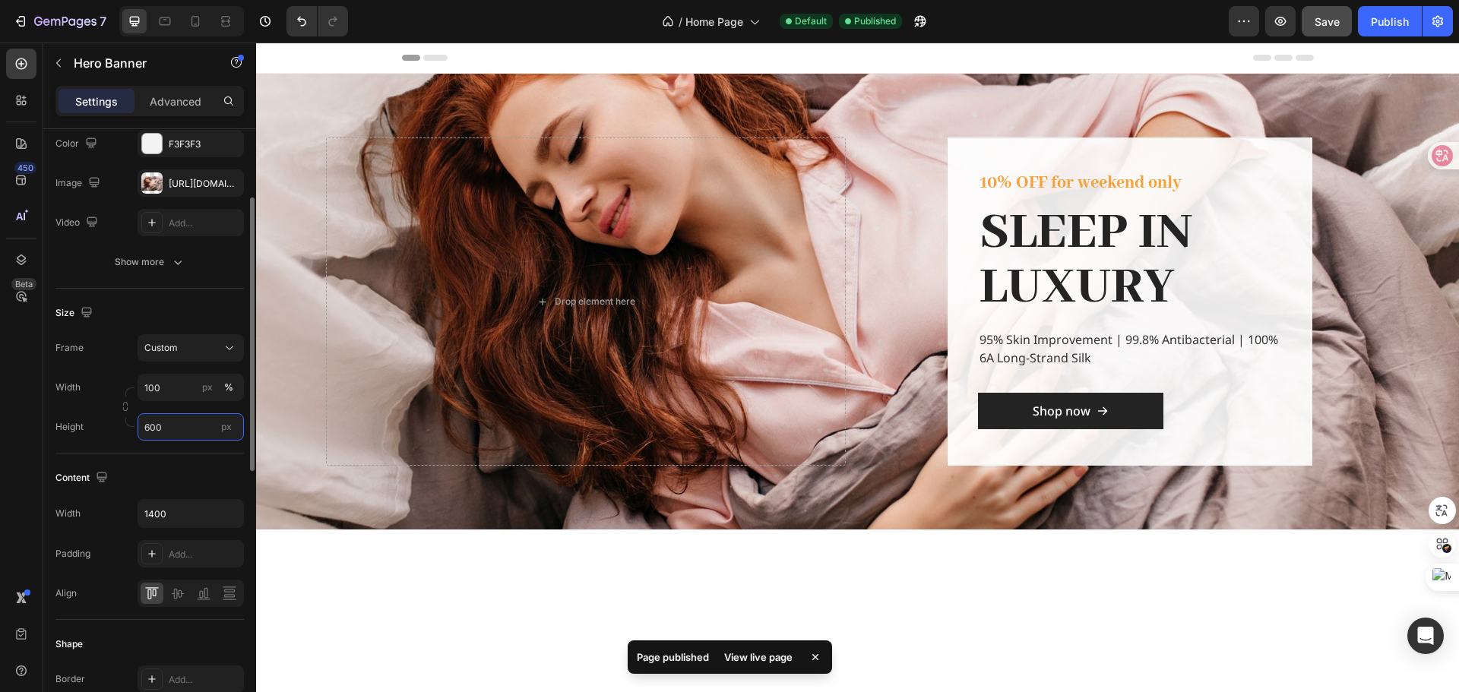
click at [182, 431] on input "600" at bounding box center [191, 426] width 106 height 27
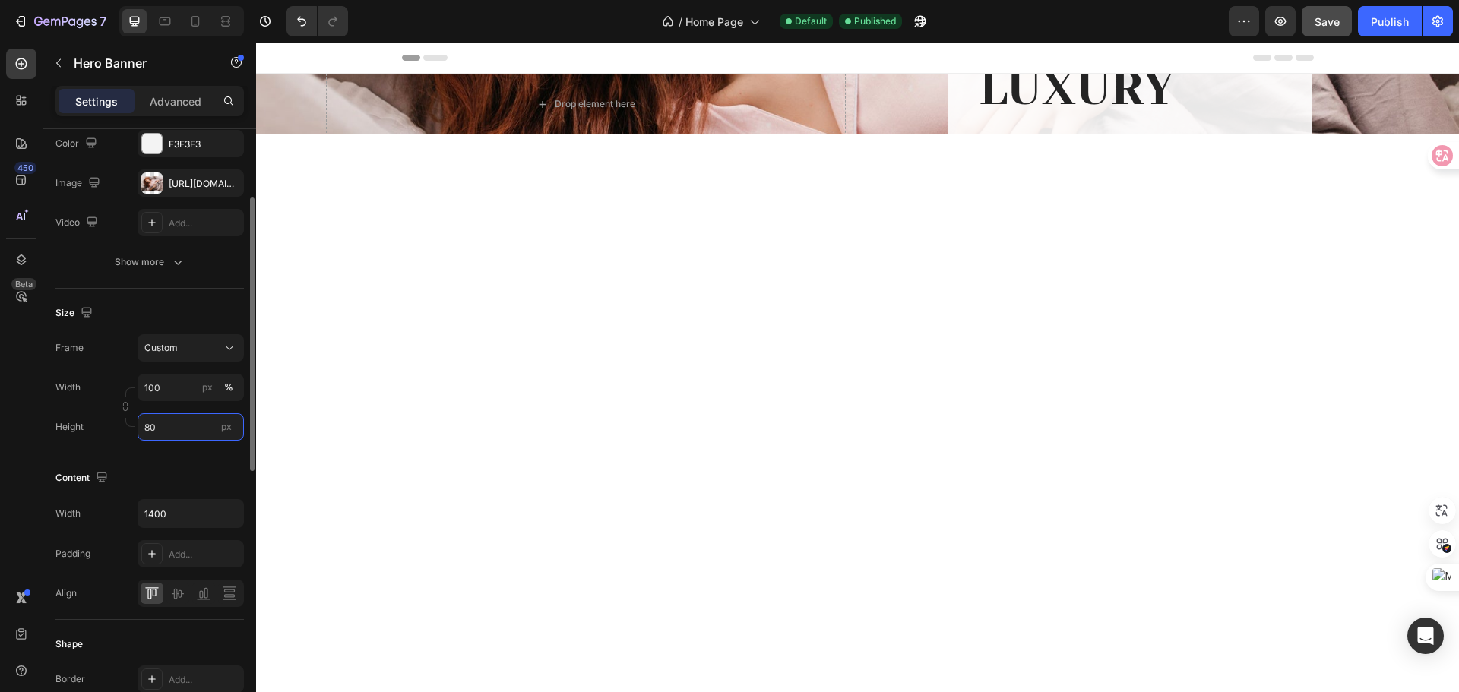
type input "8"
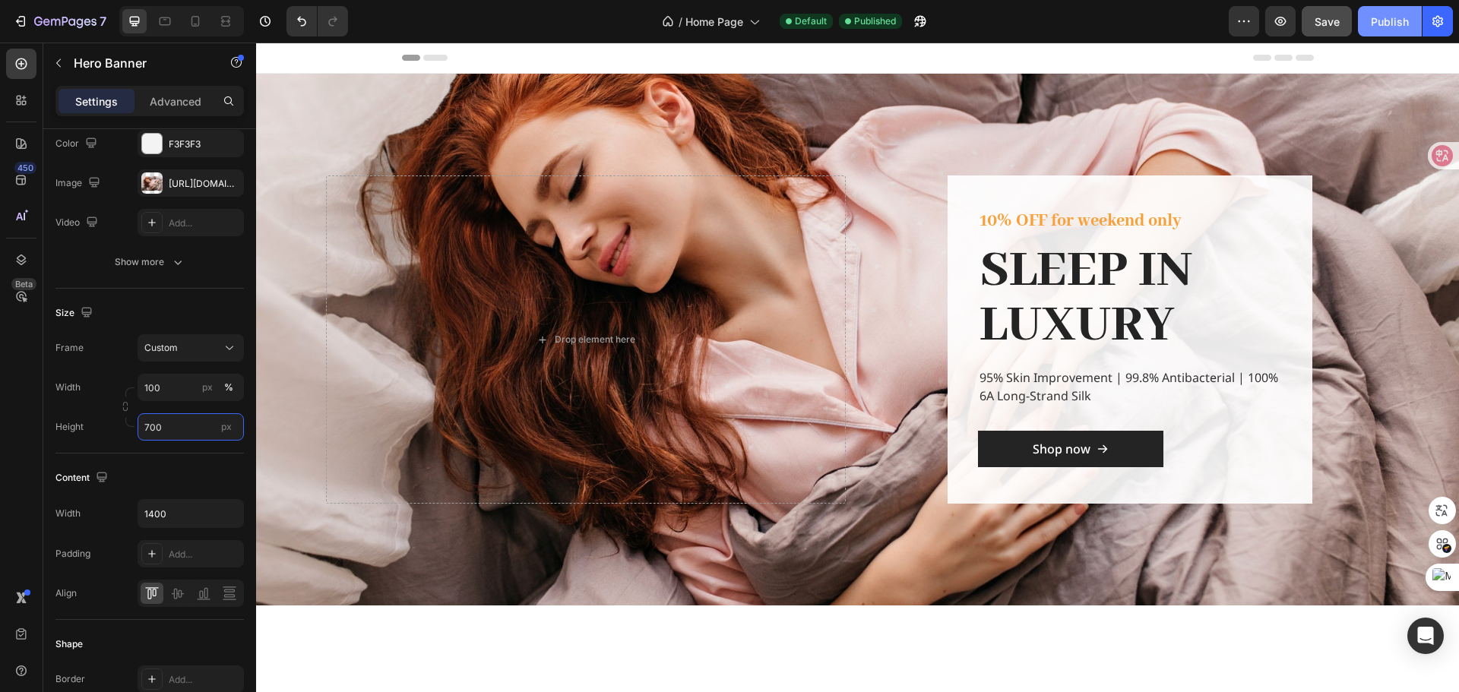
type input "700"
click at [1381, 14] on div "Publish" at bounding box center [1390, 22] width 38 height 16
click at [153, 181] on div at bounding box center [151, 182] width 21 height 21
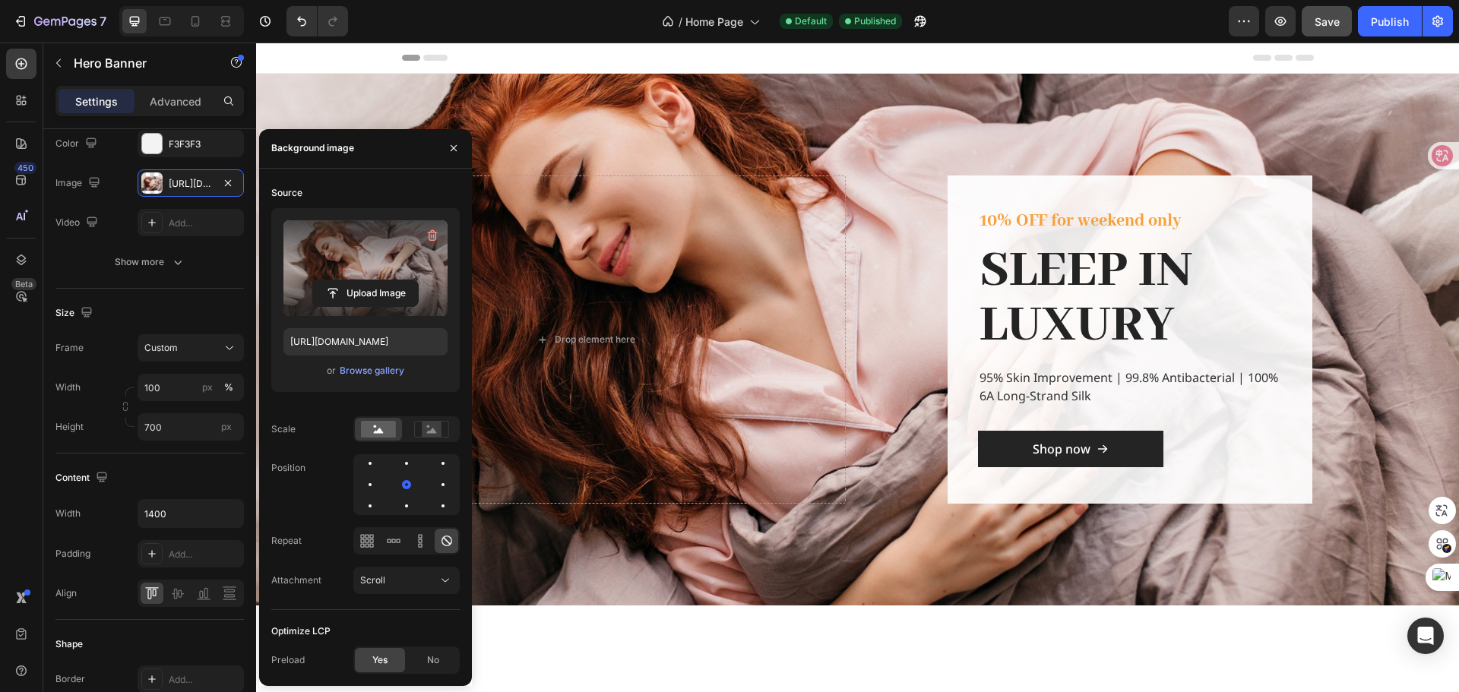
click at [334, 254] on label at bounding box center [365, 268] width 164 height 96
click at [334, 280] on input "file" at bounding box center [365, 293] width 105 height 26
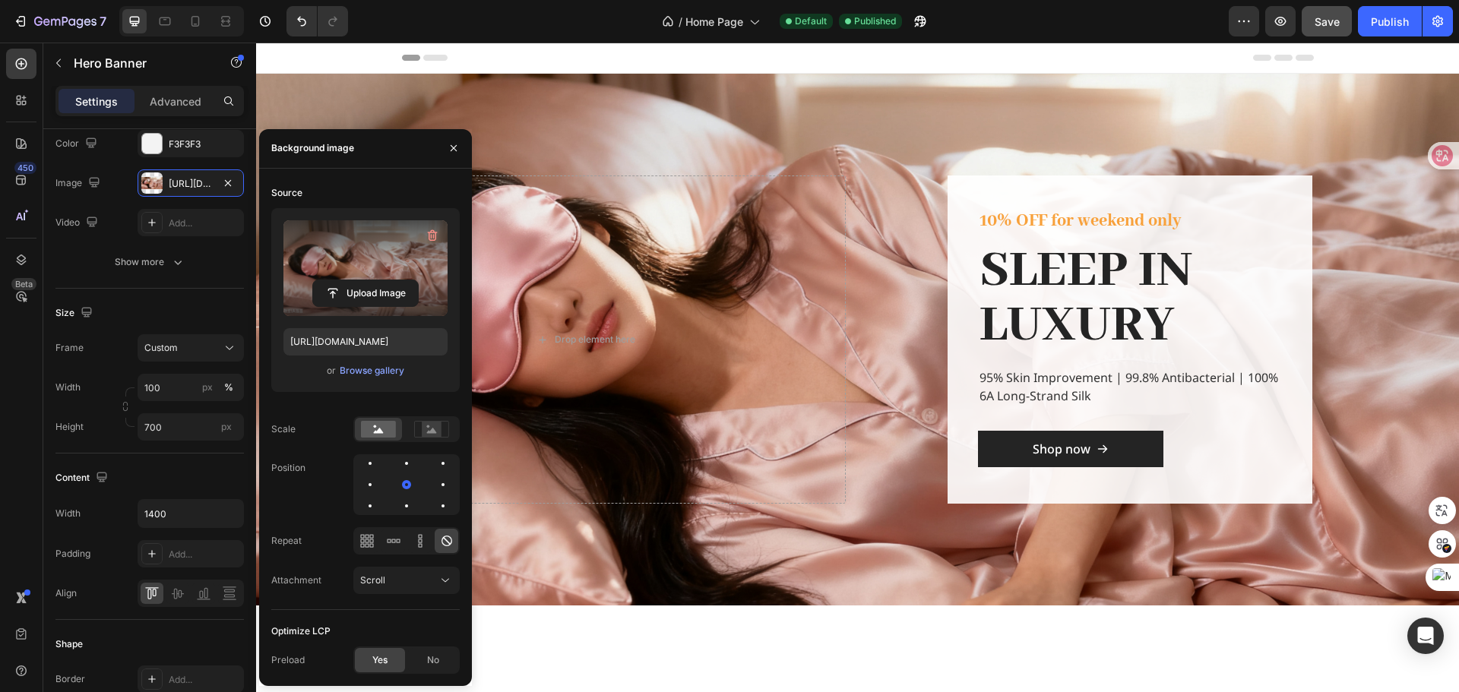
click at [609, 125] on div "Overlay" at bounding box center [857, 340] width 1203 height 532
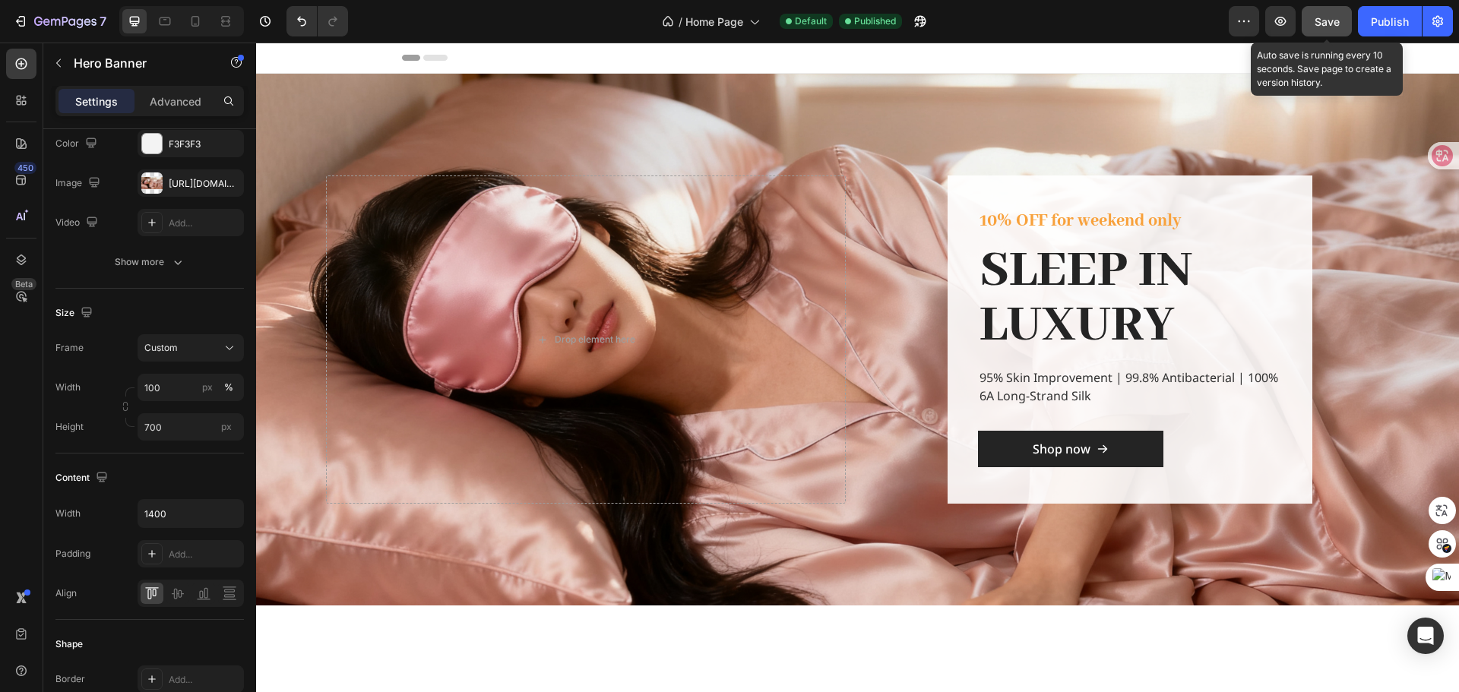
click at [1331, 16] on span "Save" at bounding box center [1327, 21] width 25 height 13
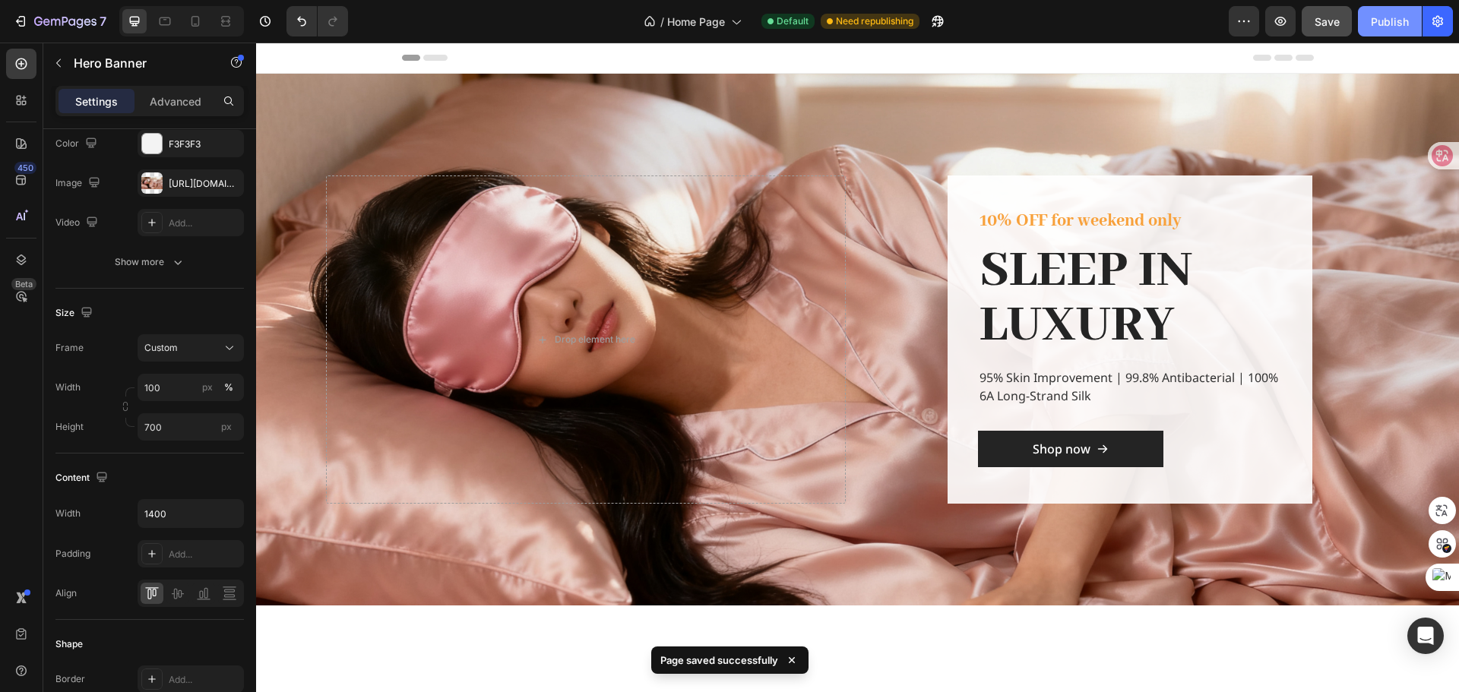
click at [1400, 32] on button "Publish" at bounding box center [1390, 21] width 64 height 30
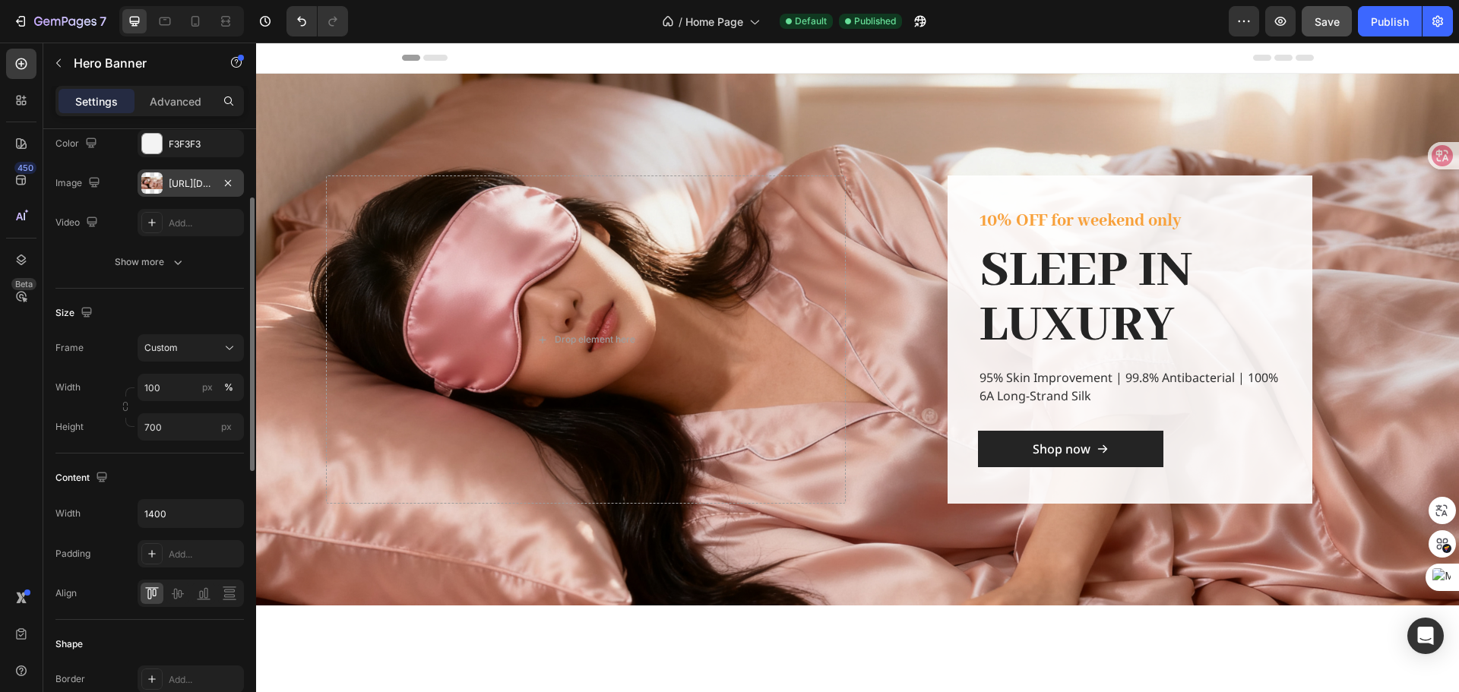
click at [156, 180] on div at bounding box center [151, 182] width 21 height 21
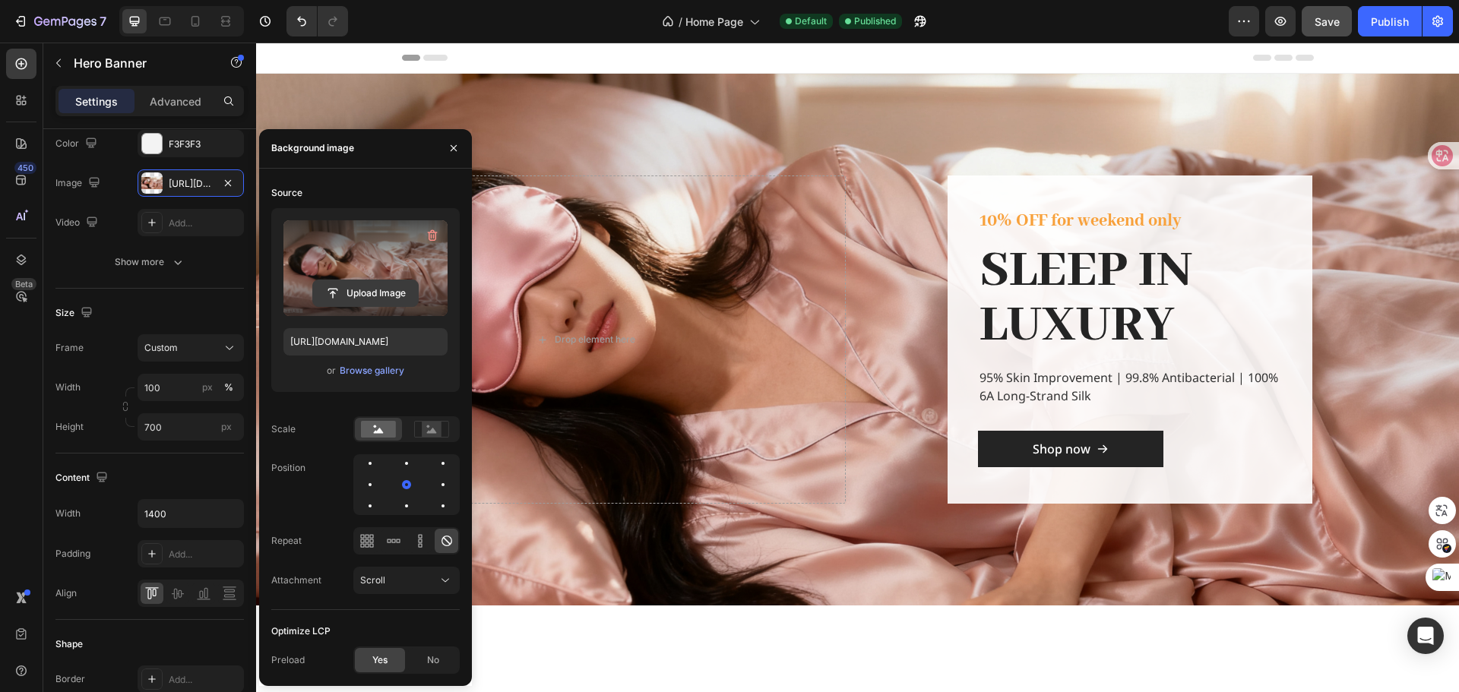
click at [338, 286] on input "file" at bounding box center [365, 293] width 105 height 26
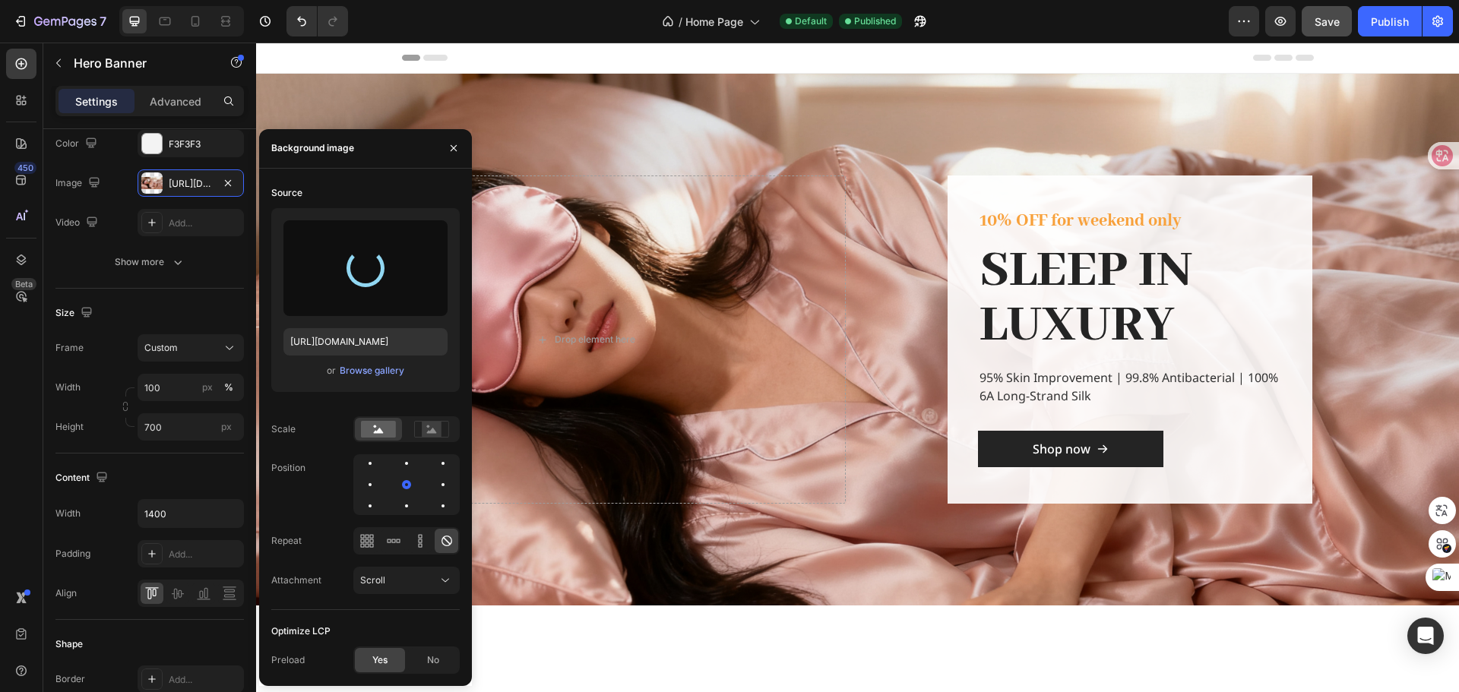
type input "[URL][DOMAIN_NAME]"
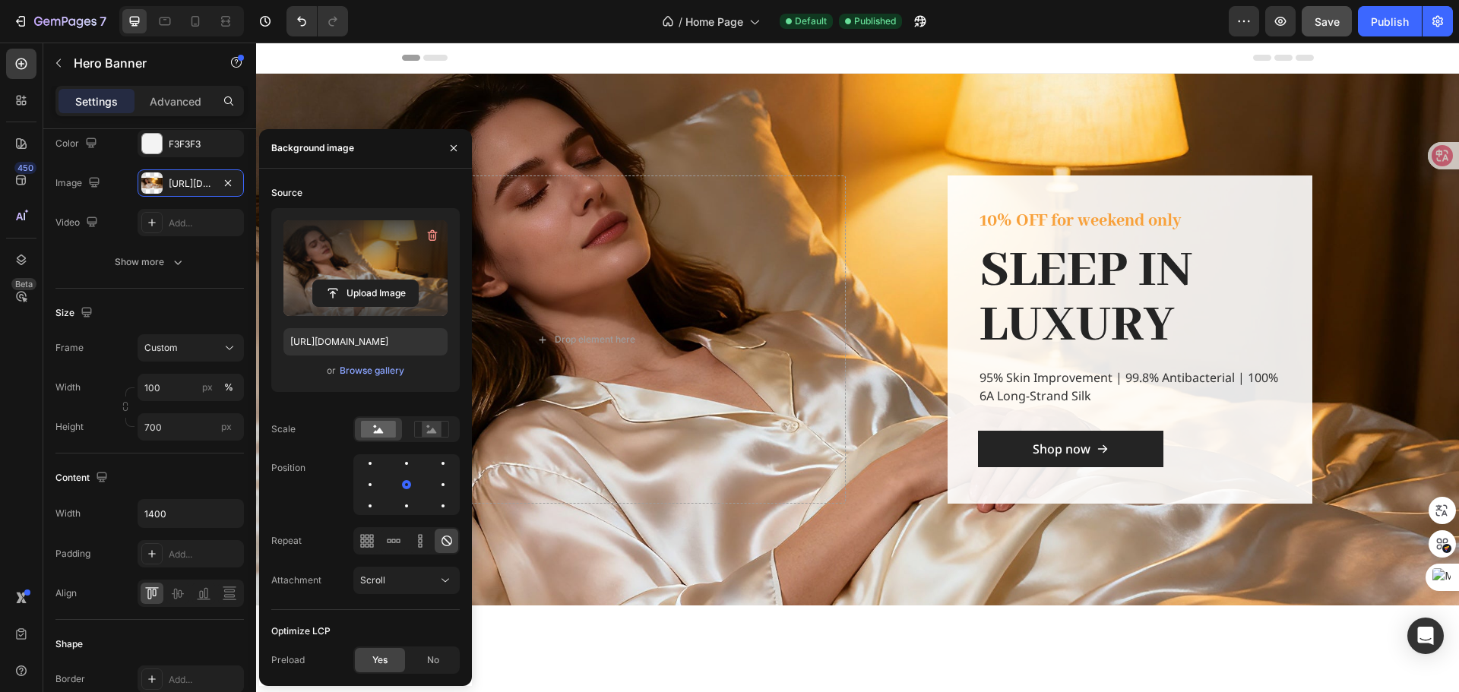
click at [639, 138] on div "Overlay" at bounding box center [857, 340] width 1203 height 532
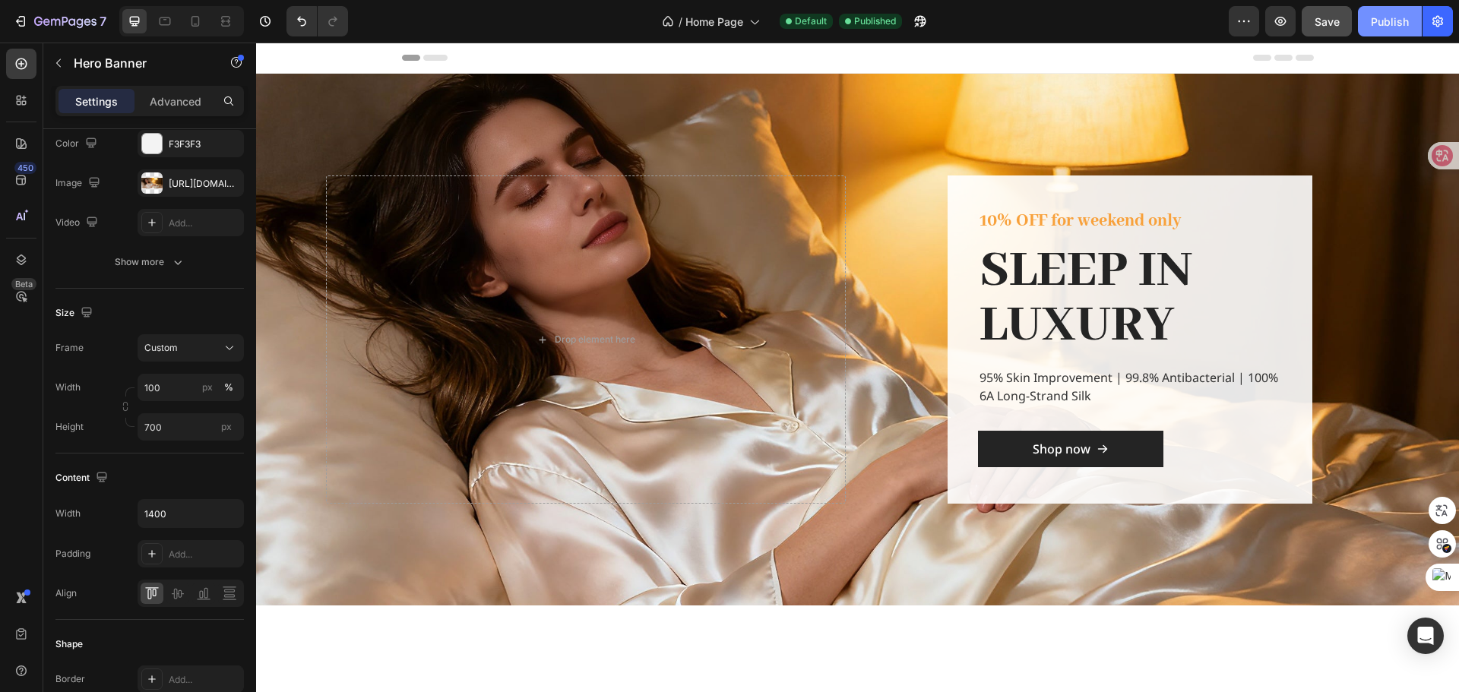
click at [1384, 23] on div "Publish" at bounding box center [1390, 22] width 38 height 16
click at [152, 183] on div at bounding box center [151, 182] width 21 height 21
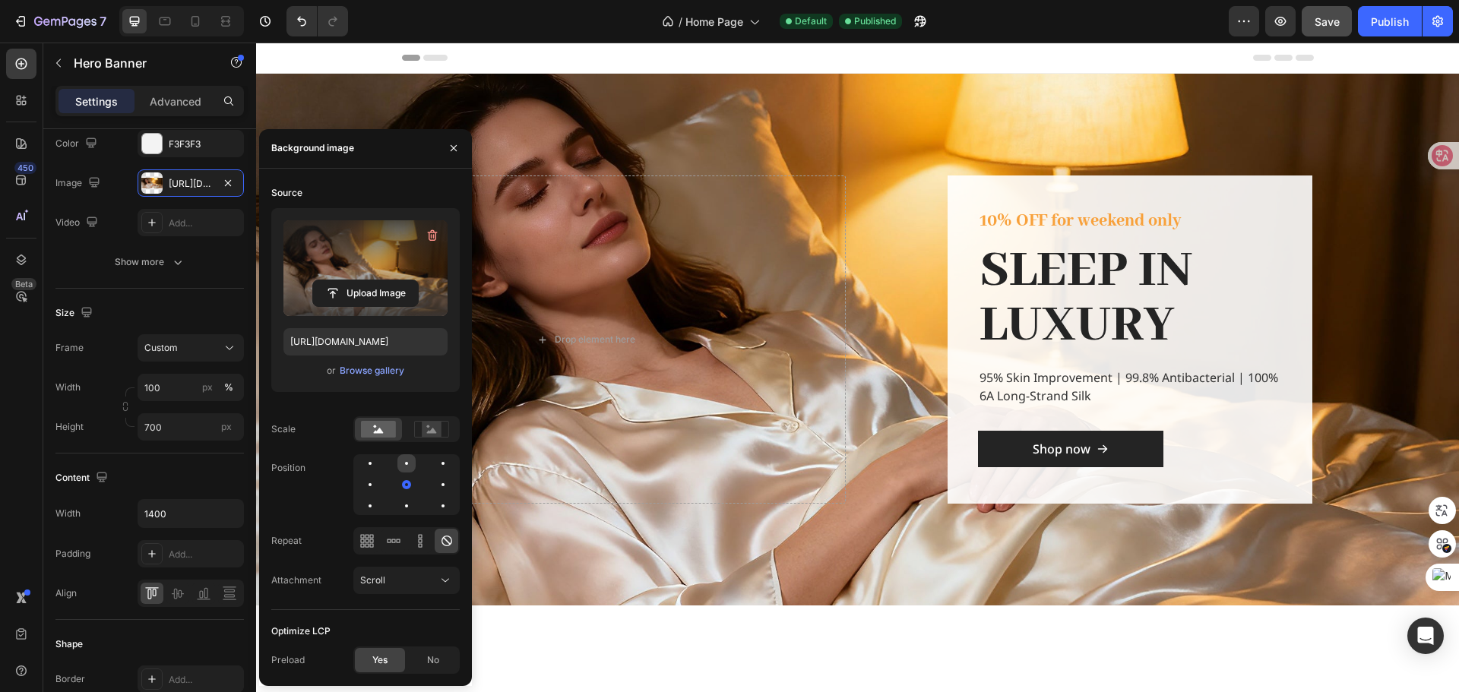
click at [400, 461] on div at bounding box center [406, 463] width 18 height 18
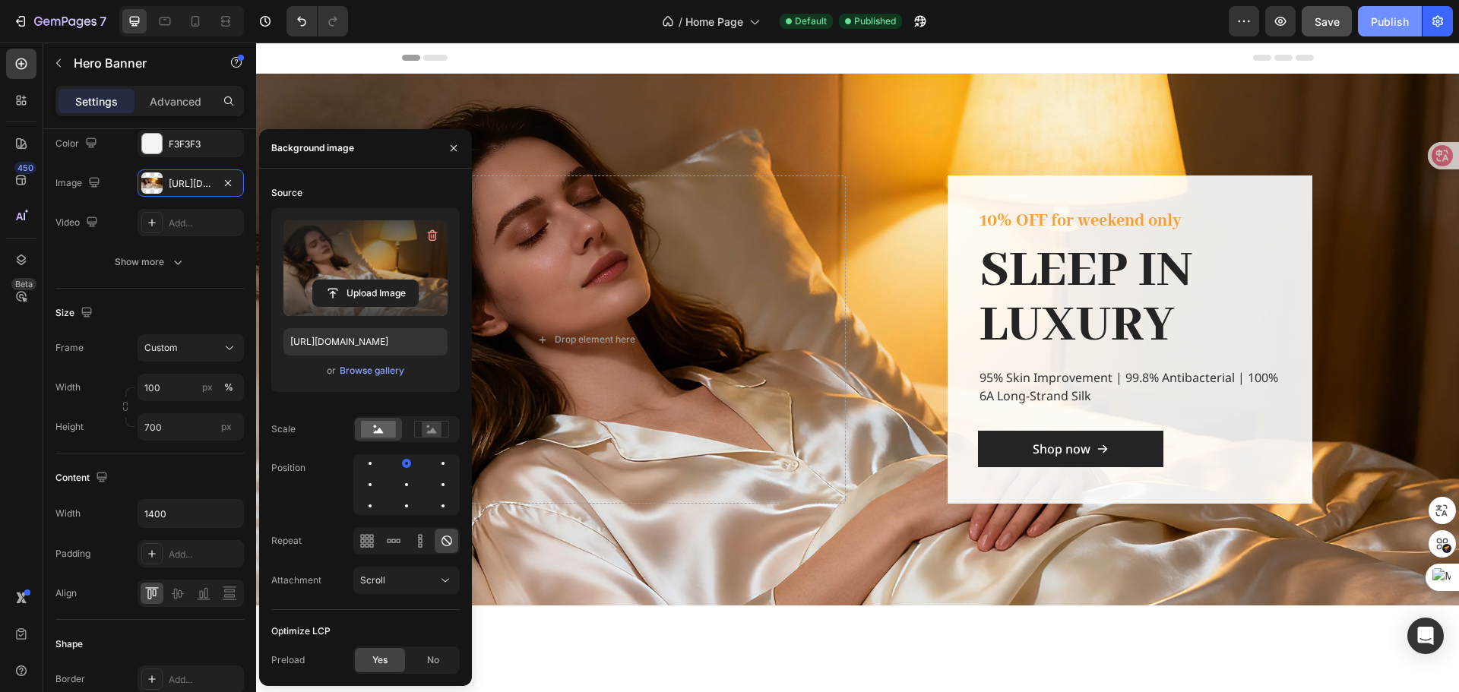
click at [1388, 27] on div "Publish" at bounding box center [1390, 22] width 38 height 16
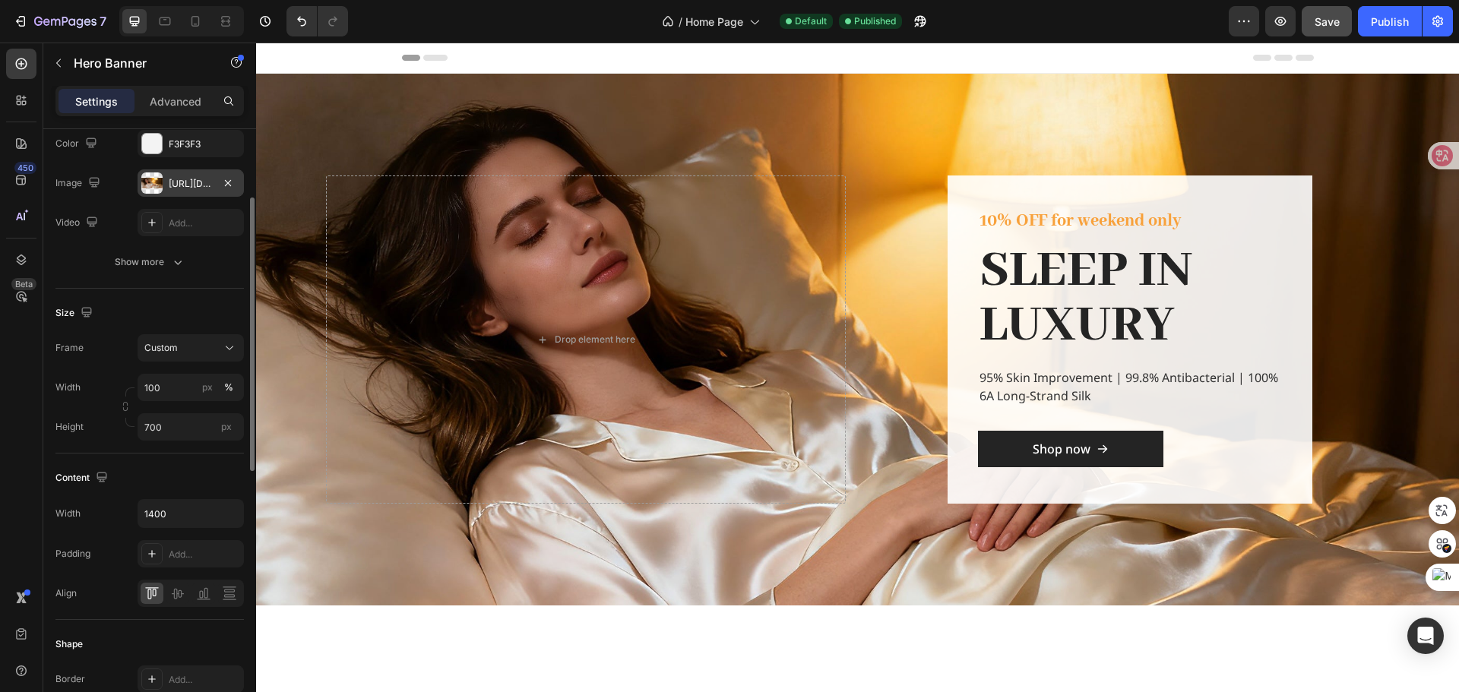
drag, startPoint x: 152, startPoint y: 183, endPoint x: 2, endPoint y: 195, distance: 150.9
click at [152, 183] on div at bounding box center [151, 182] width 21 height 21
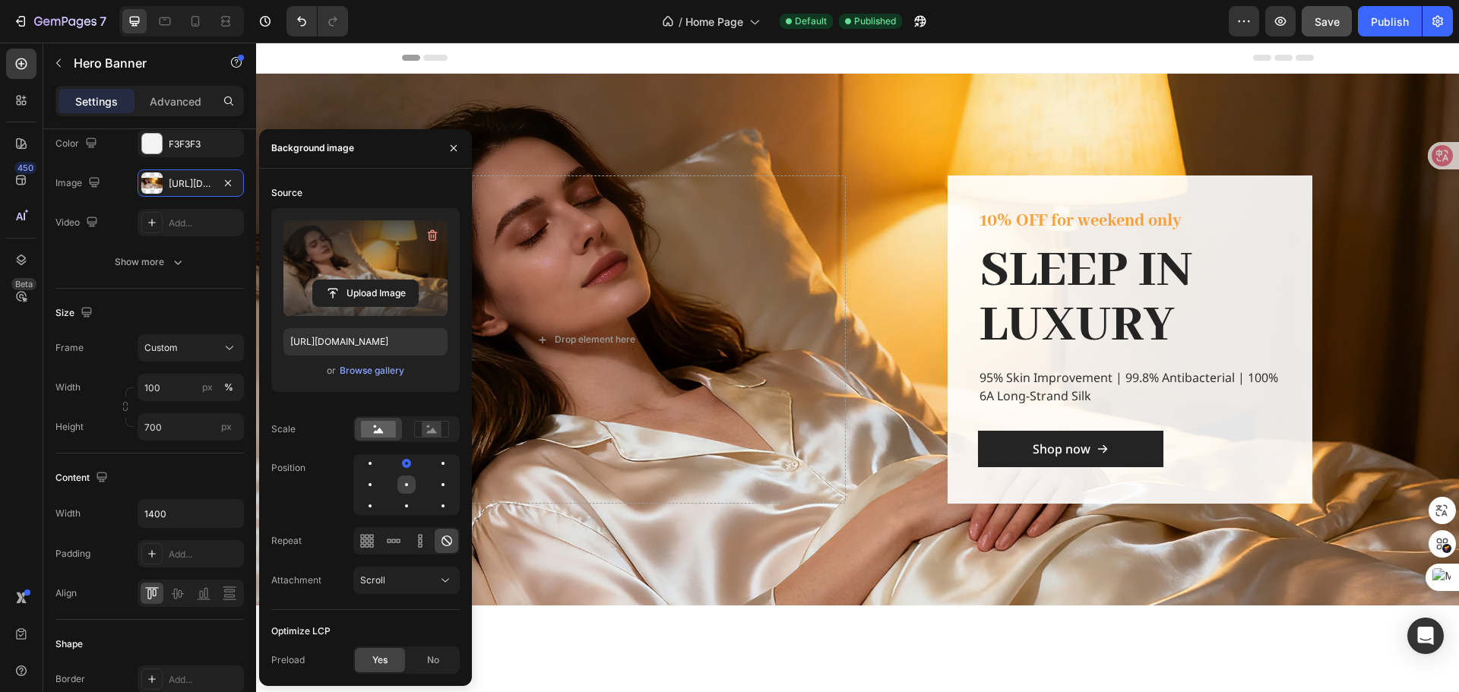
click at [407, 484] on div at bounding box center [406, 484] width 3 height 3
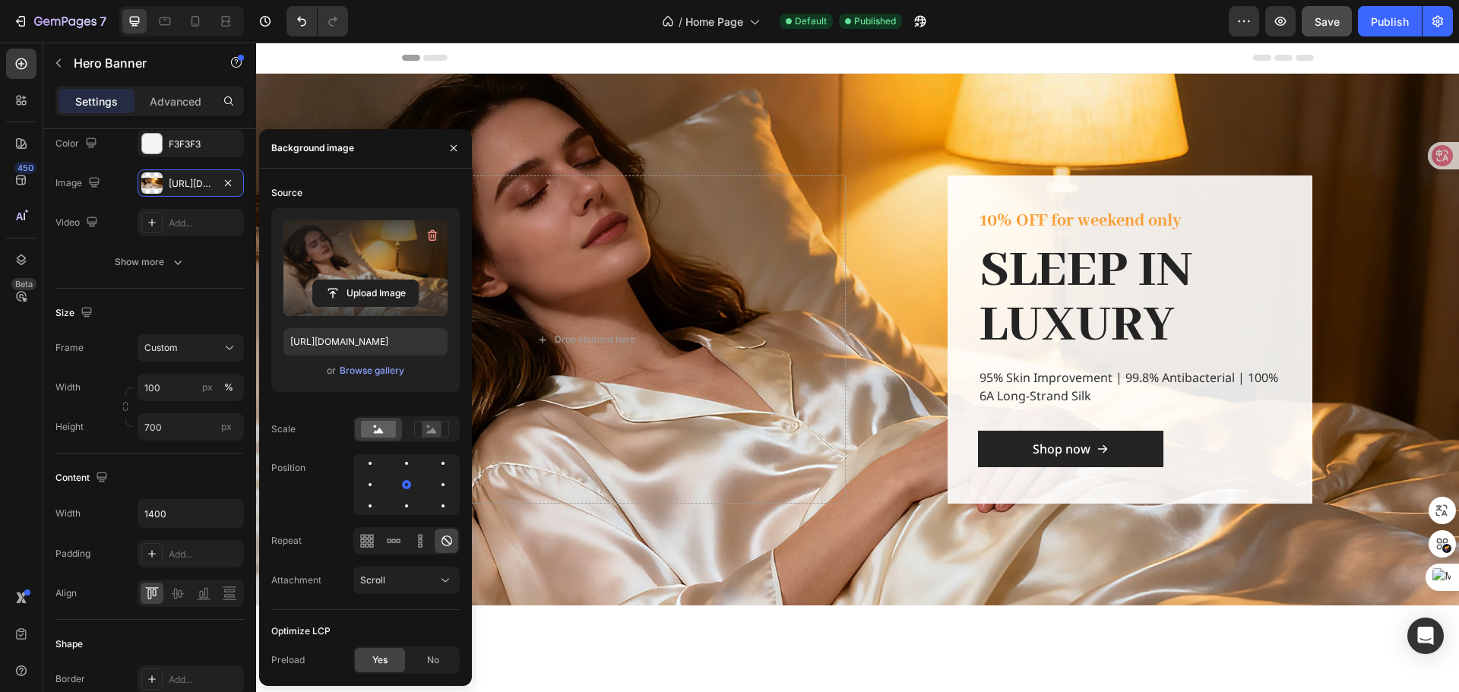
click at [519, 138] on div "Overlay" at bounding box center [857, 340] width 1203 height 532
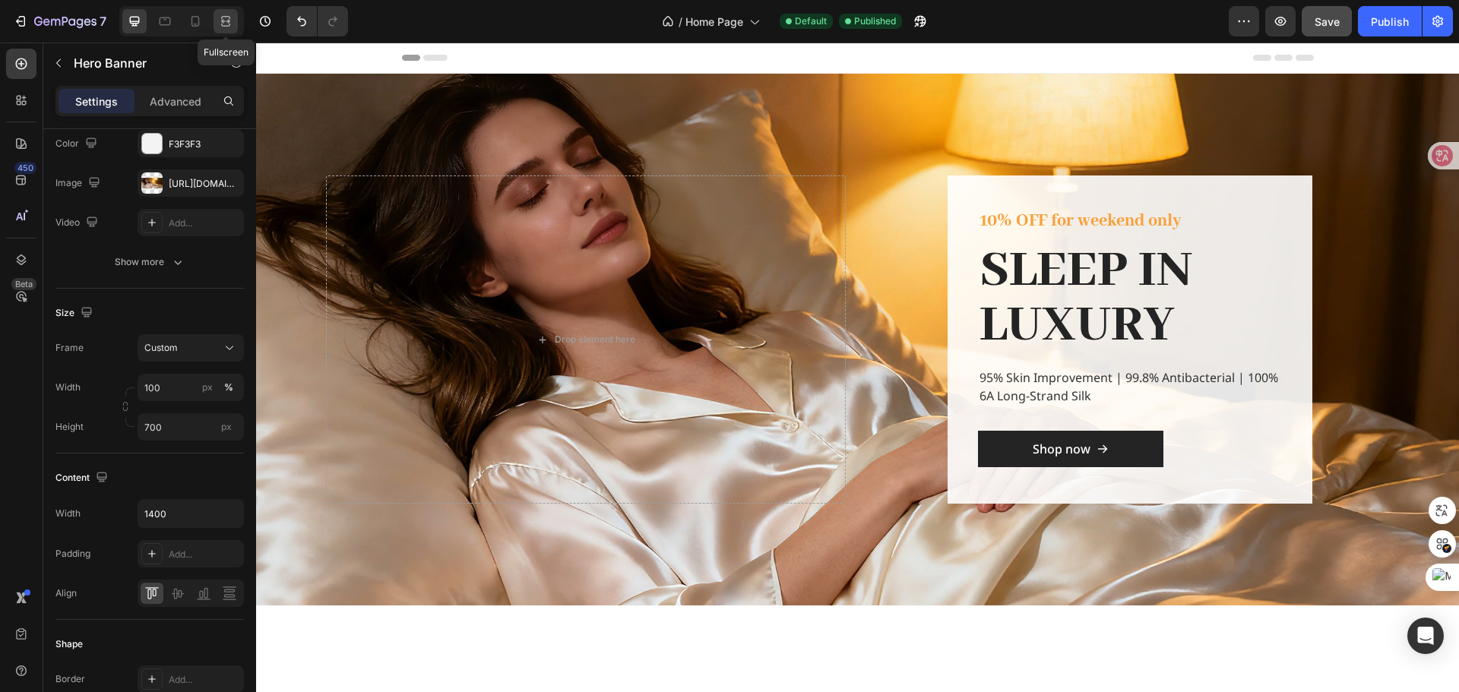
click at [224, 19] on icon at bounding box center [225, 21] width 15 height 15
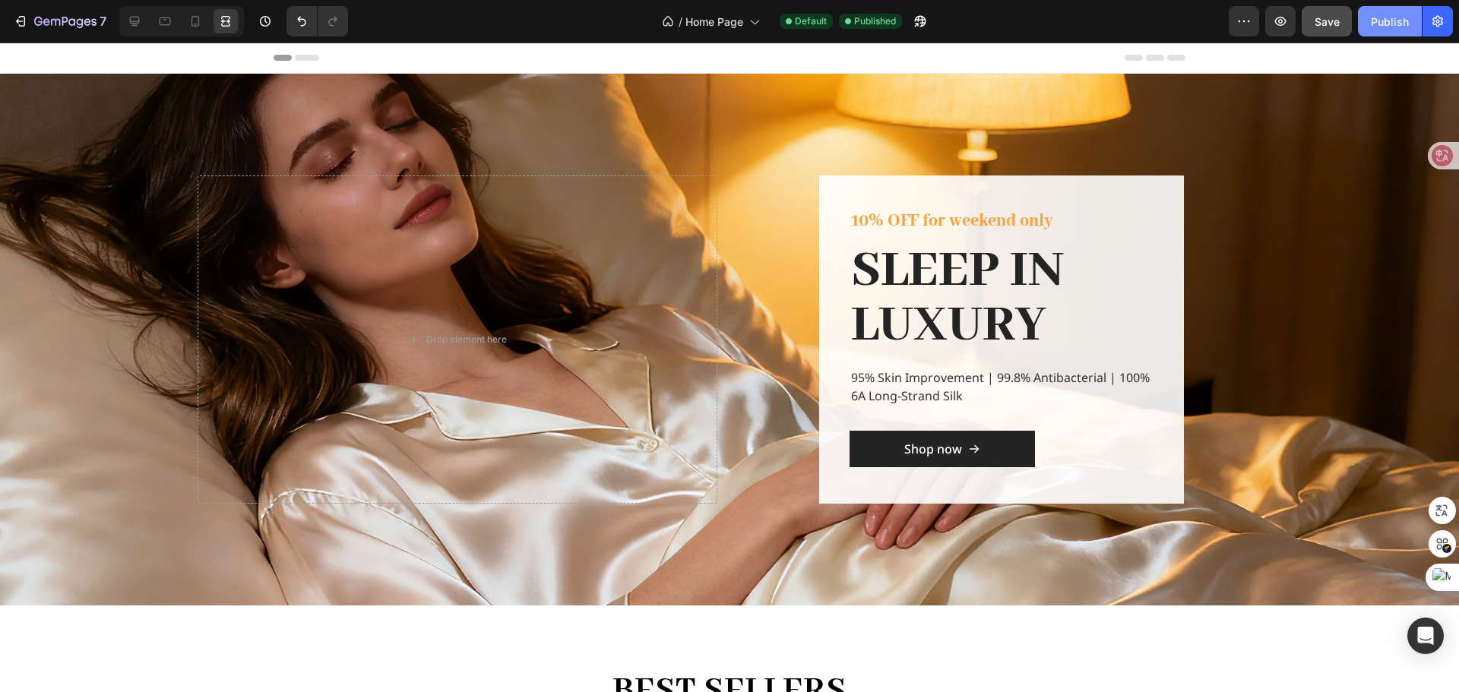
click at [1377, 17] on div "Publish" at bounding box center [1390, 22] width 38 height 16
